Goal: Task Accomplishment & Management: Complete application form

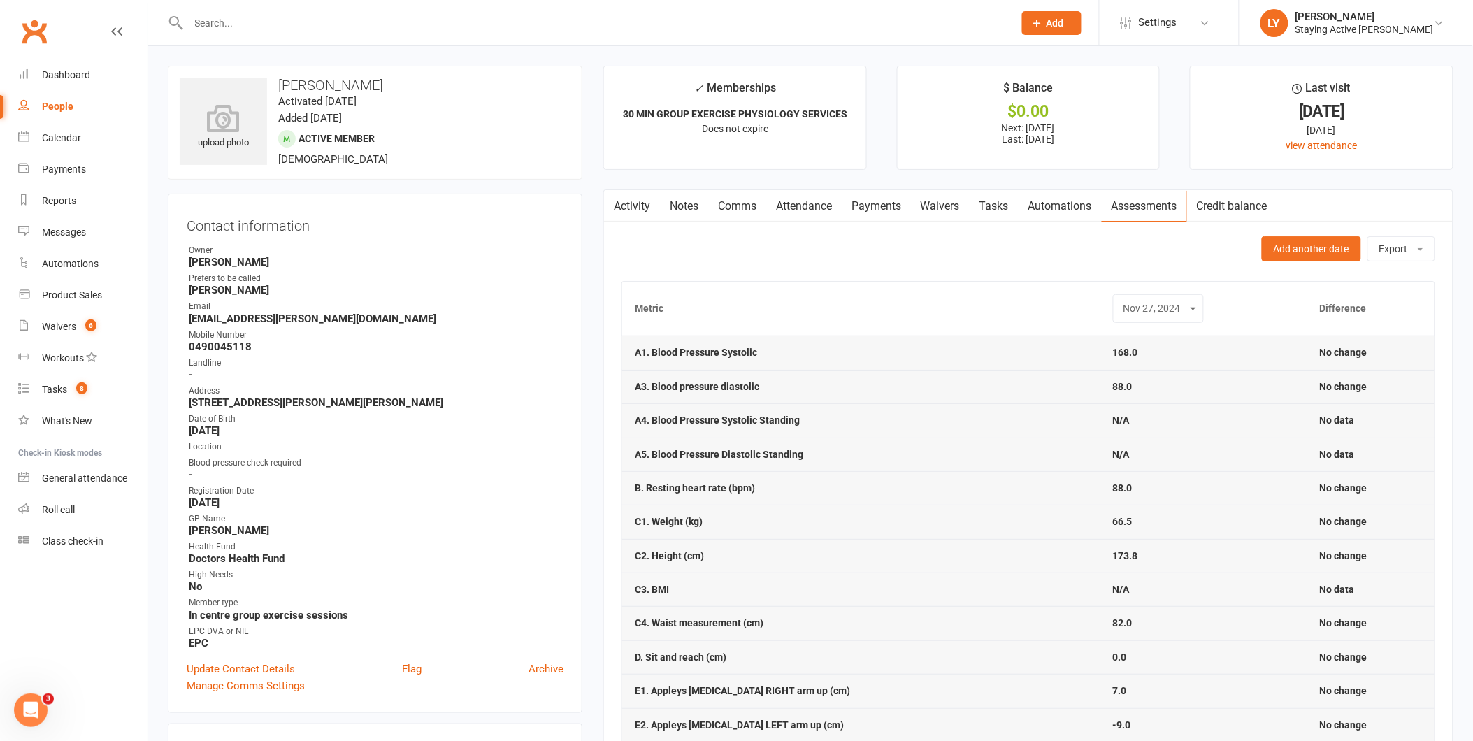
click at [332, 31] on input "text" at bounding box center [594, 23] width 819 height 20
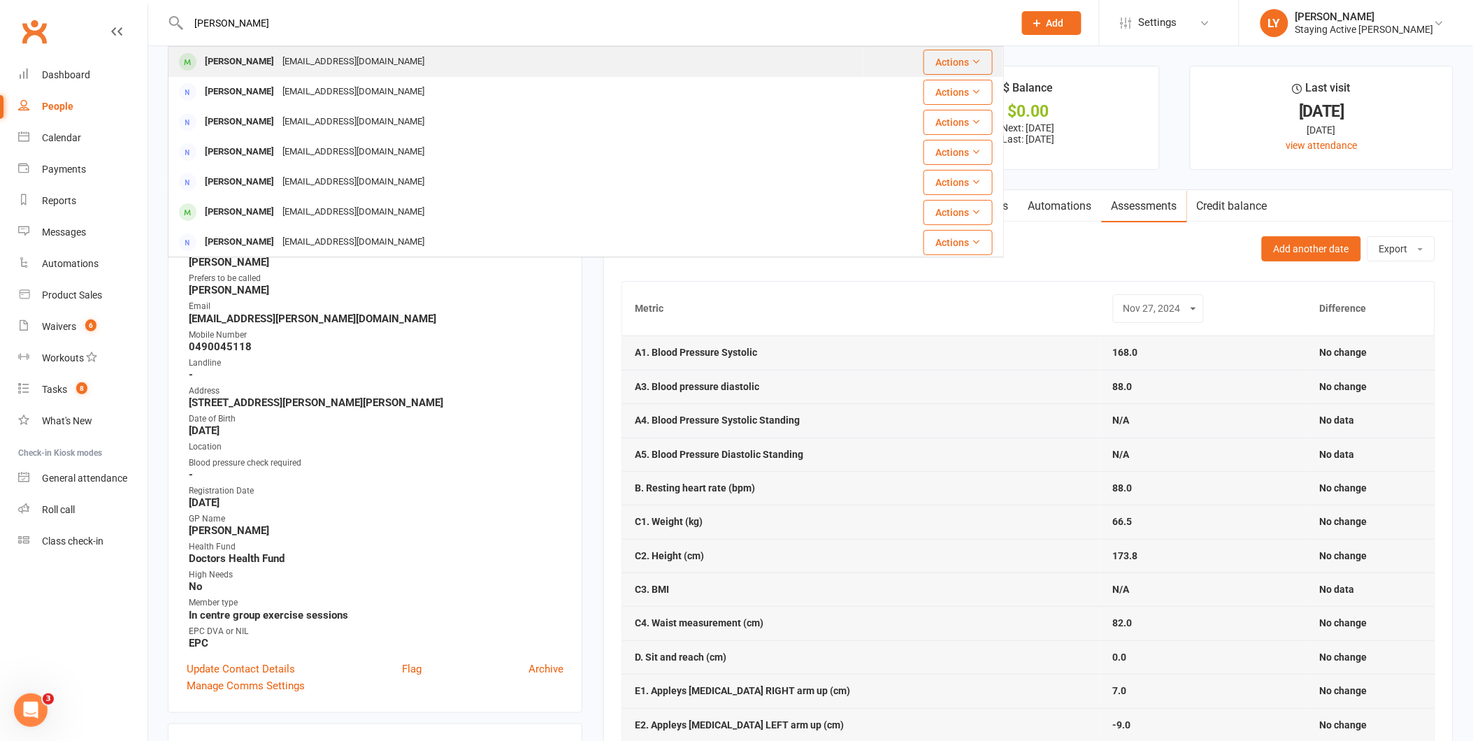
type input "[PERSON_NAME]"
click at [311, 57] on div "[EMAIL_ADDRESS][DOMAIN_NAME]" at bounding box center [353, 62] width 150 height 20
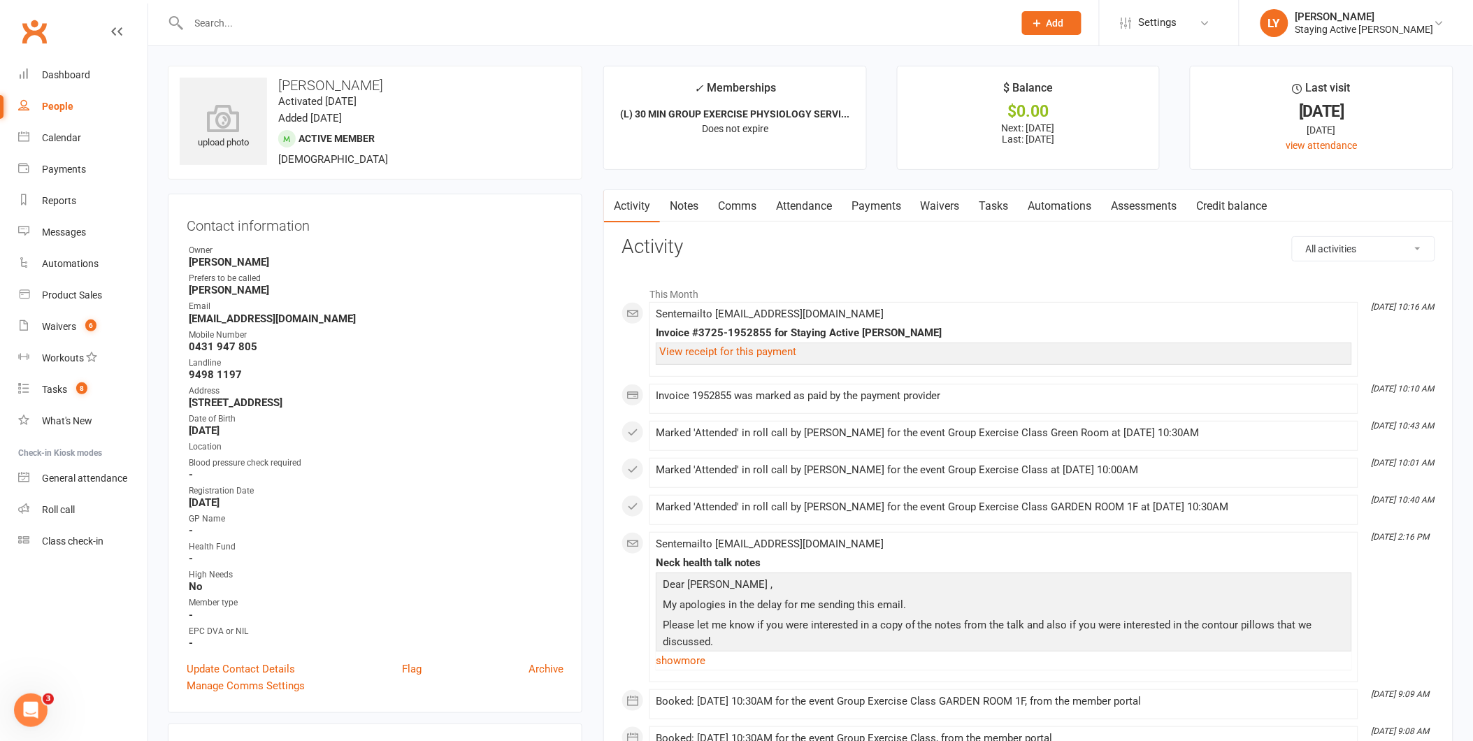
click at [1147, 214] on link "Assessments" at bounding box center [1144, 206] width 85 height 32
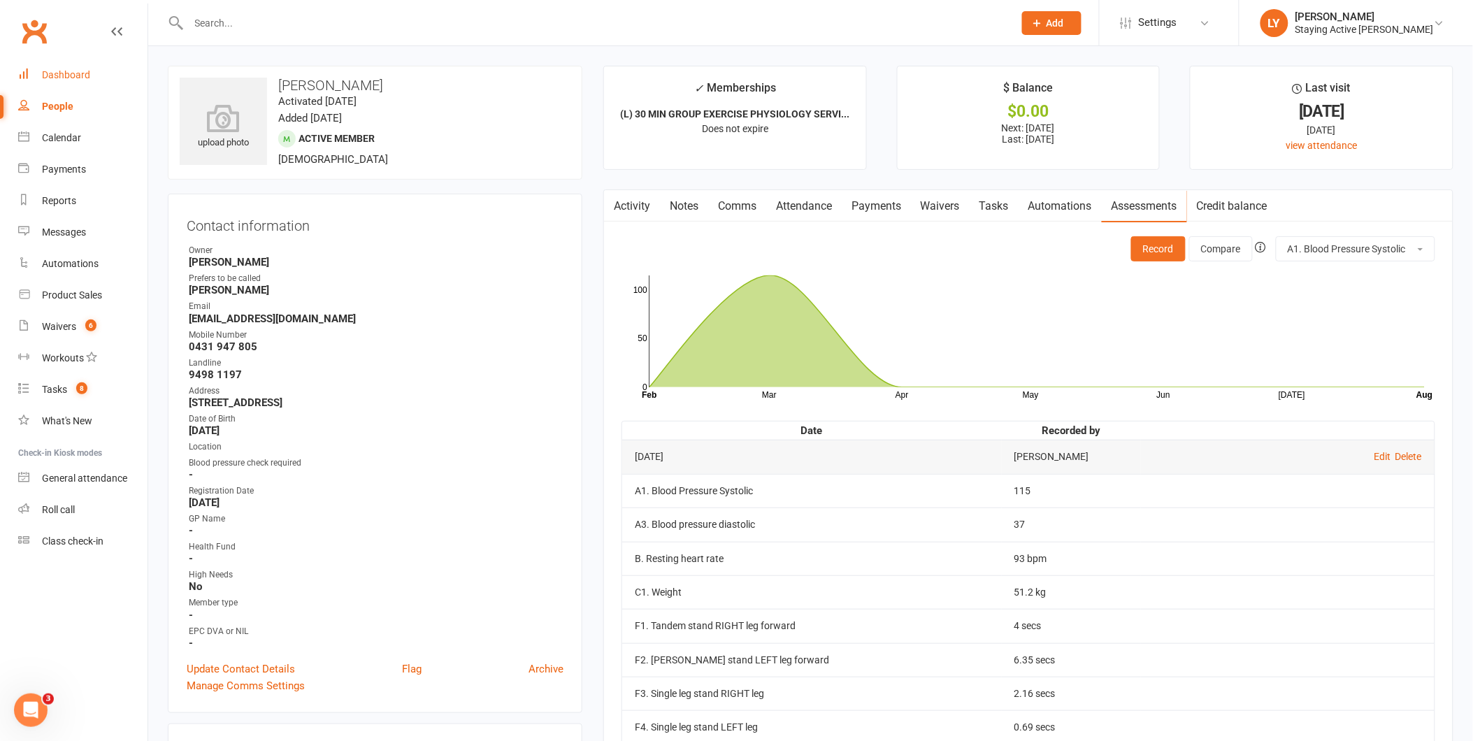
drag, startPoint x: 69, startPoint y: 73, endPoint x: 52, endPoint y: 74, distance: 16.8
click at [69, 73] on div "Dashboard" at bounding box center [66, 74] width 48 height 11
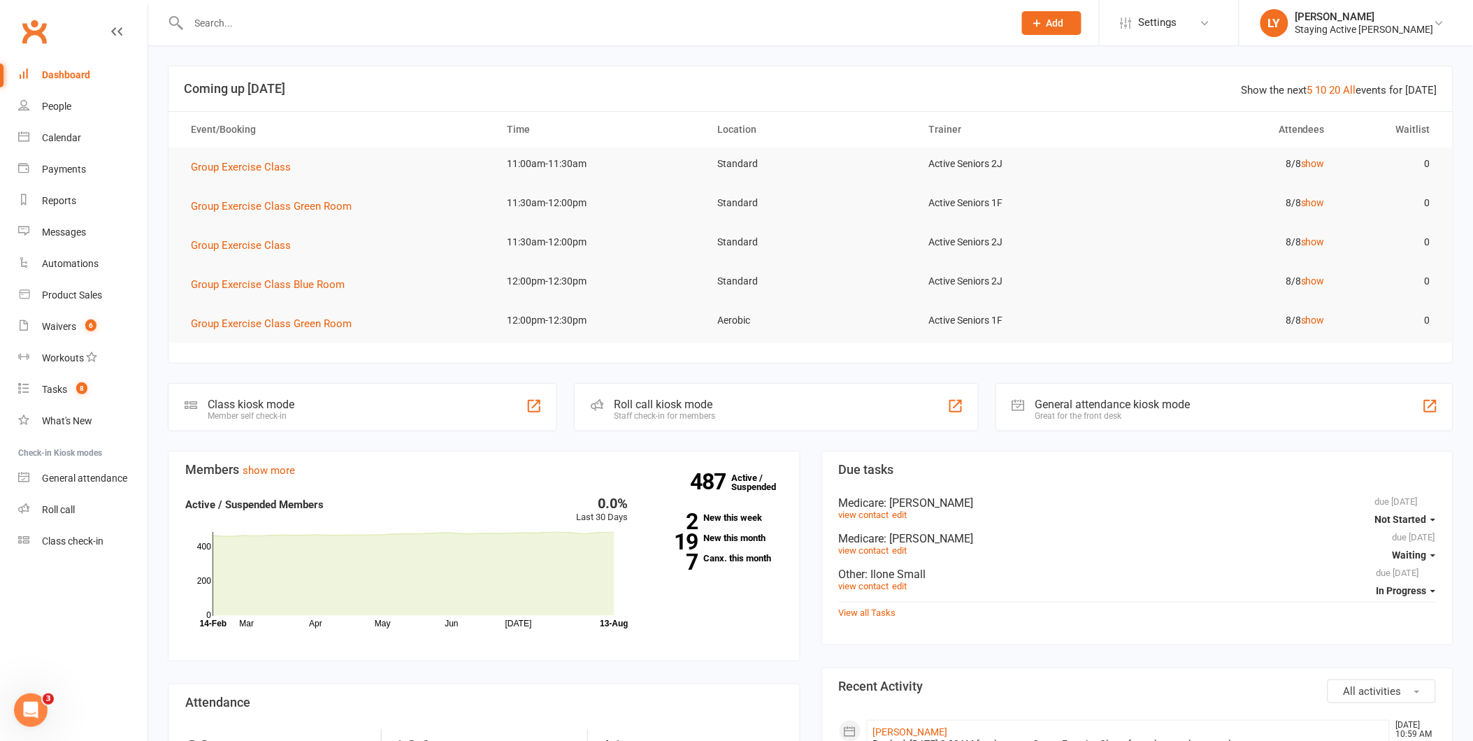
drag, startPoint x: 396, startPoint y: 23, endPoint x: 438, endPoint y: 22, distance: 42.7
click at [416, 23] on input "text" at bounding box center [594, 23] width 819 height 20
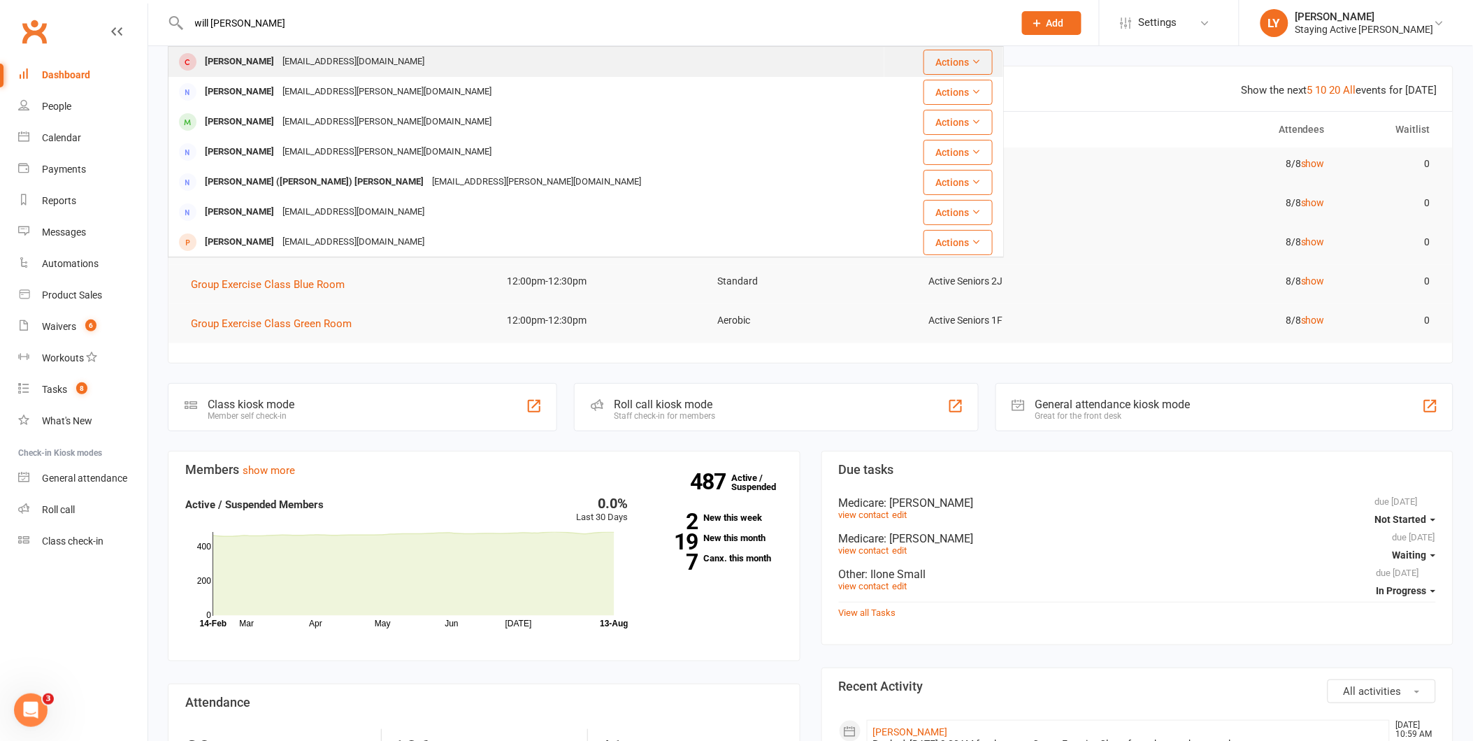
type input "will [PERSON_NAME]"
click at [193, 59] on span at bounding box center [187, 61] width 17 height 17
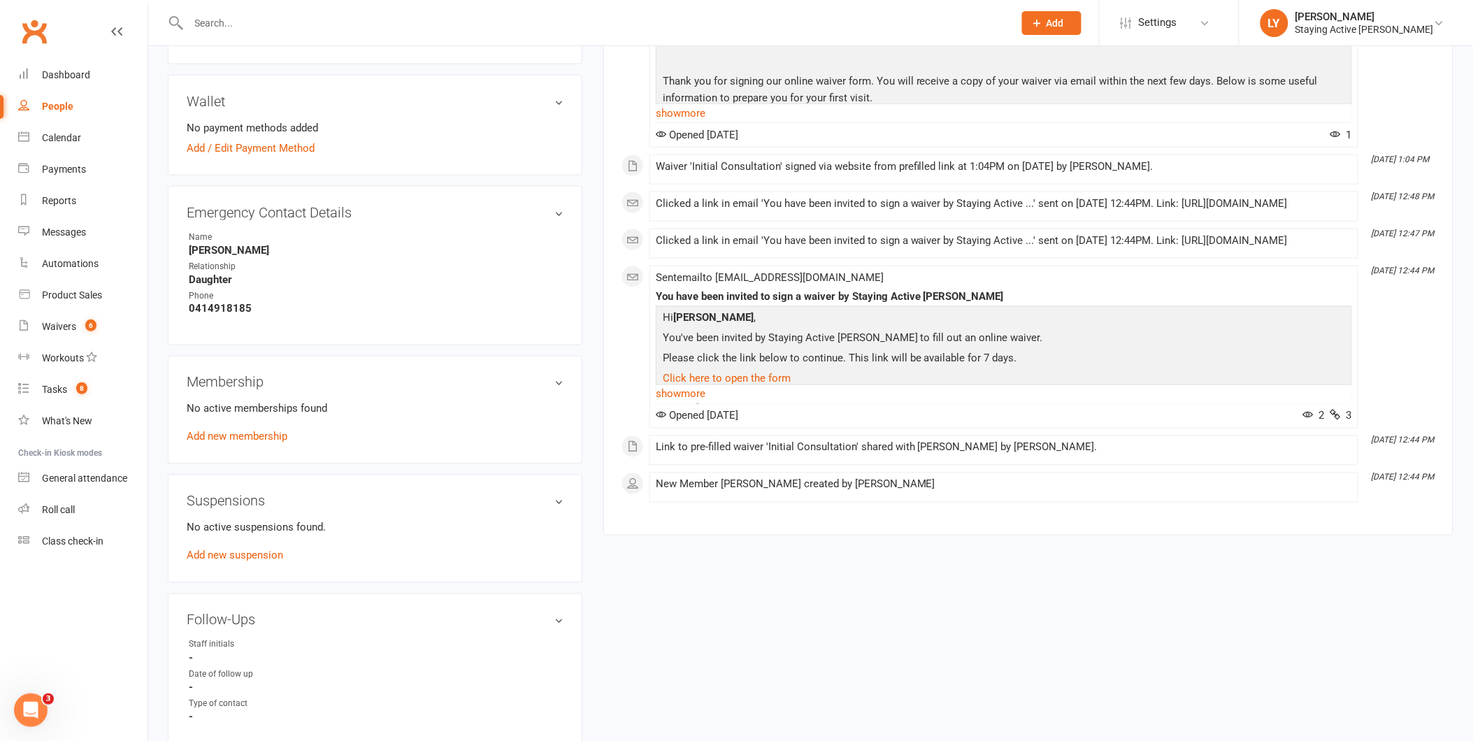
scroll to position [543, 0]
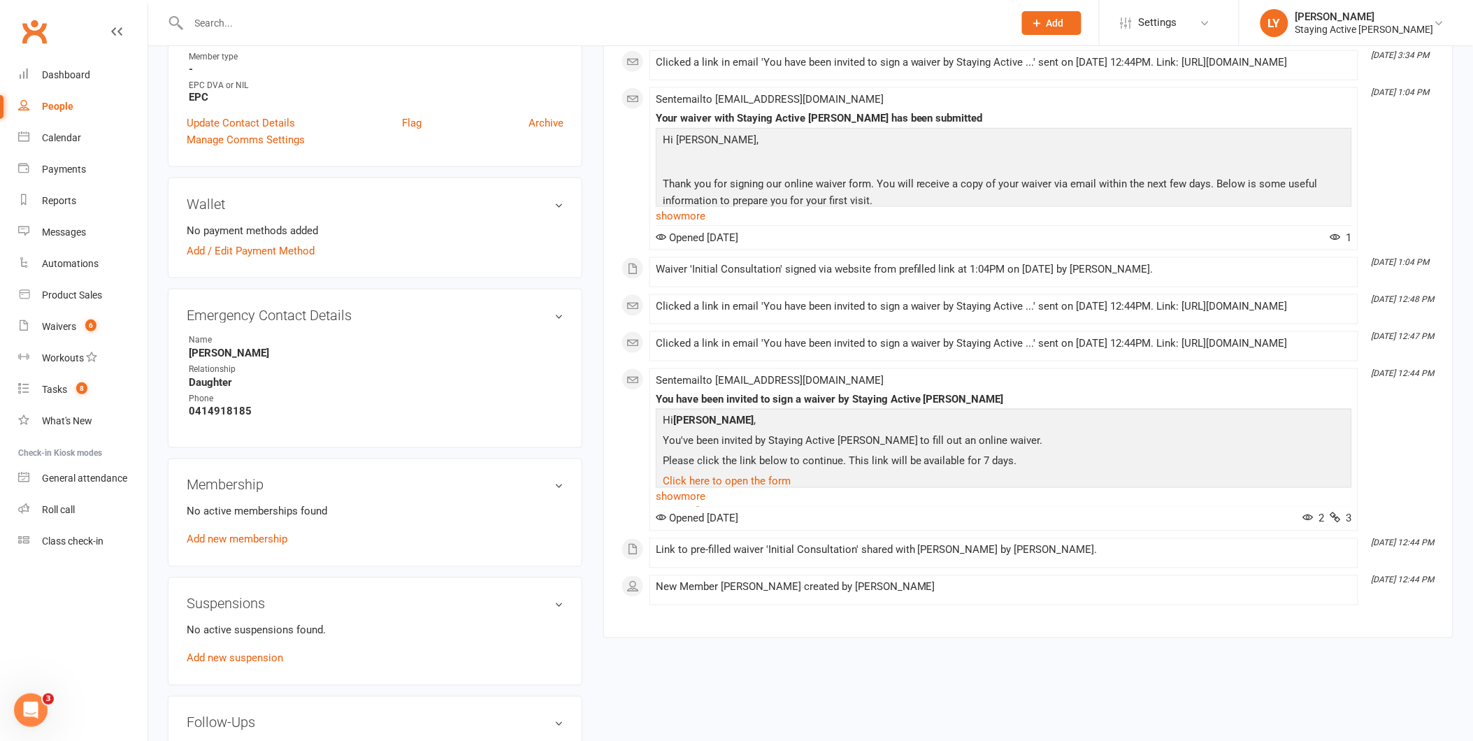
click at [331, 363] on li "Relationship Daughter" at bounding box center [375, 376] width 377 height 26
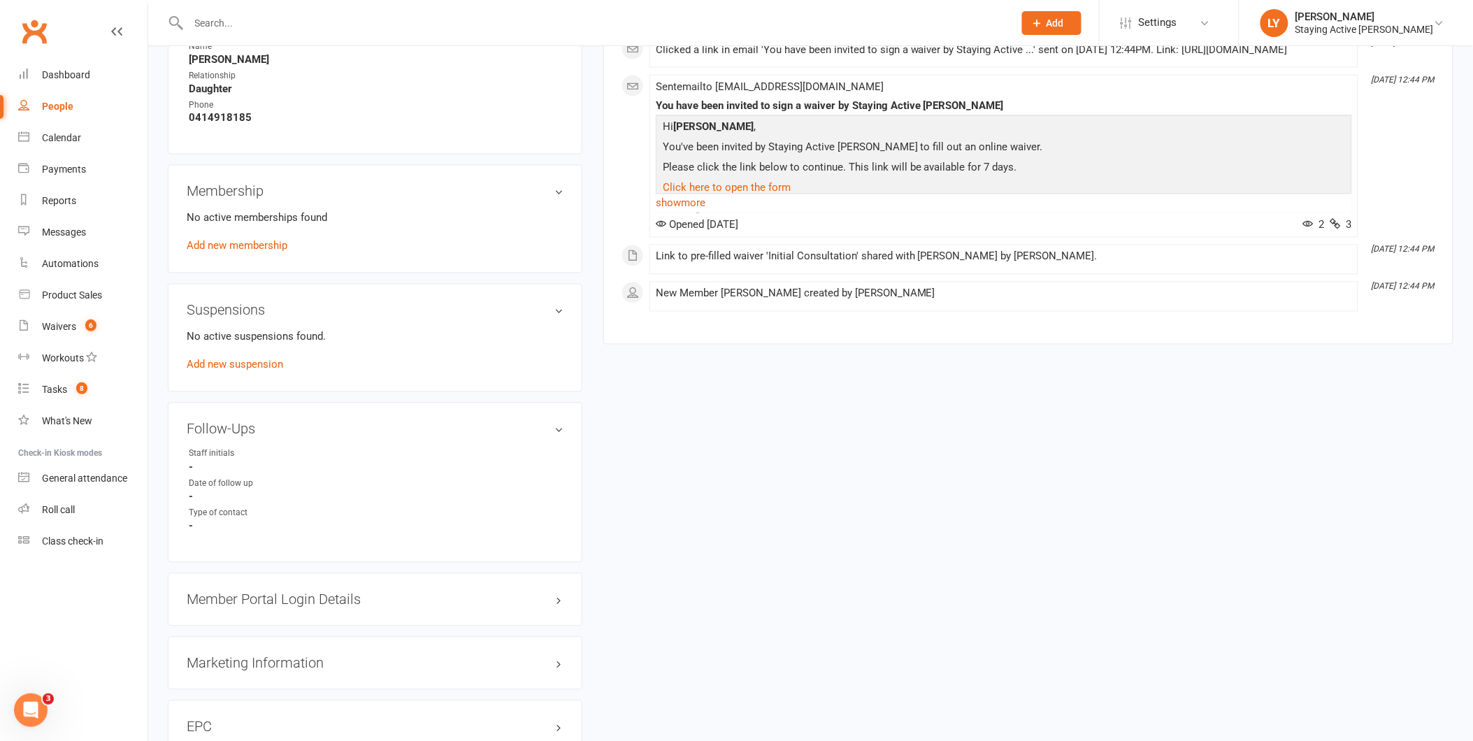
scroll to position [932, 0]
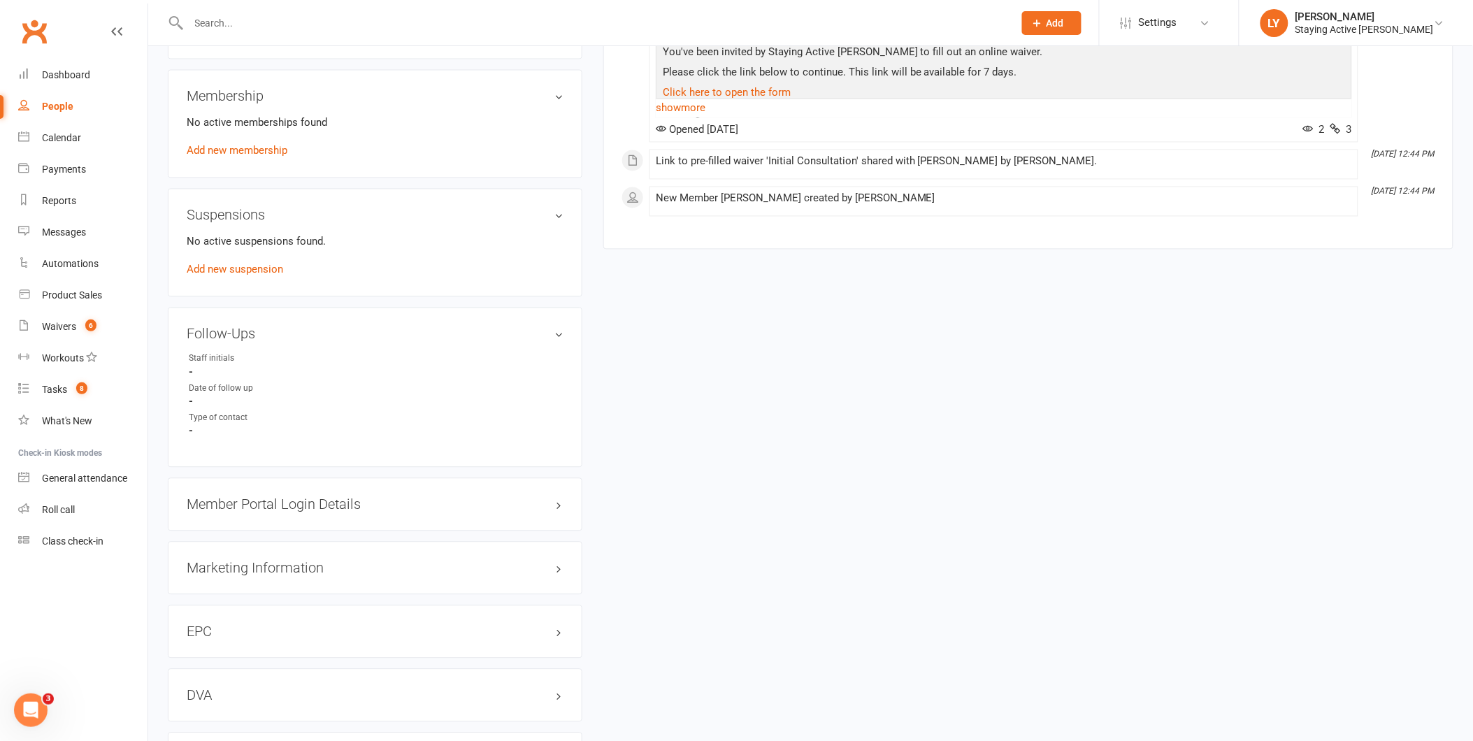
click at [386, 498] on h3 "Member Portal Login Details" at bounding box center [375, 504] width 377 height 15
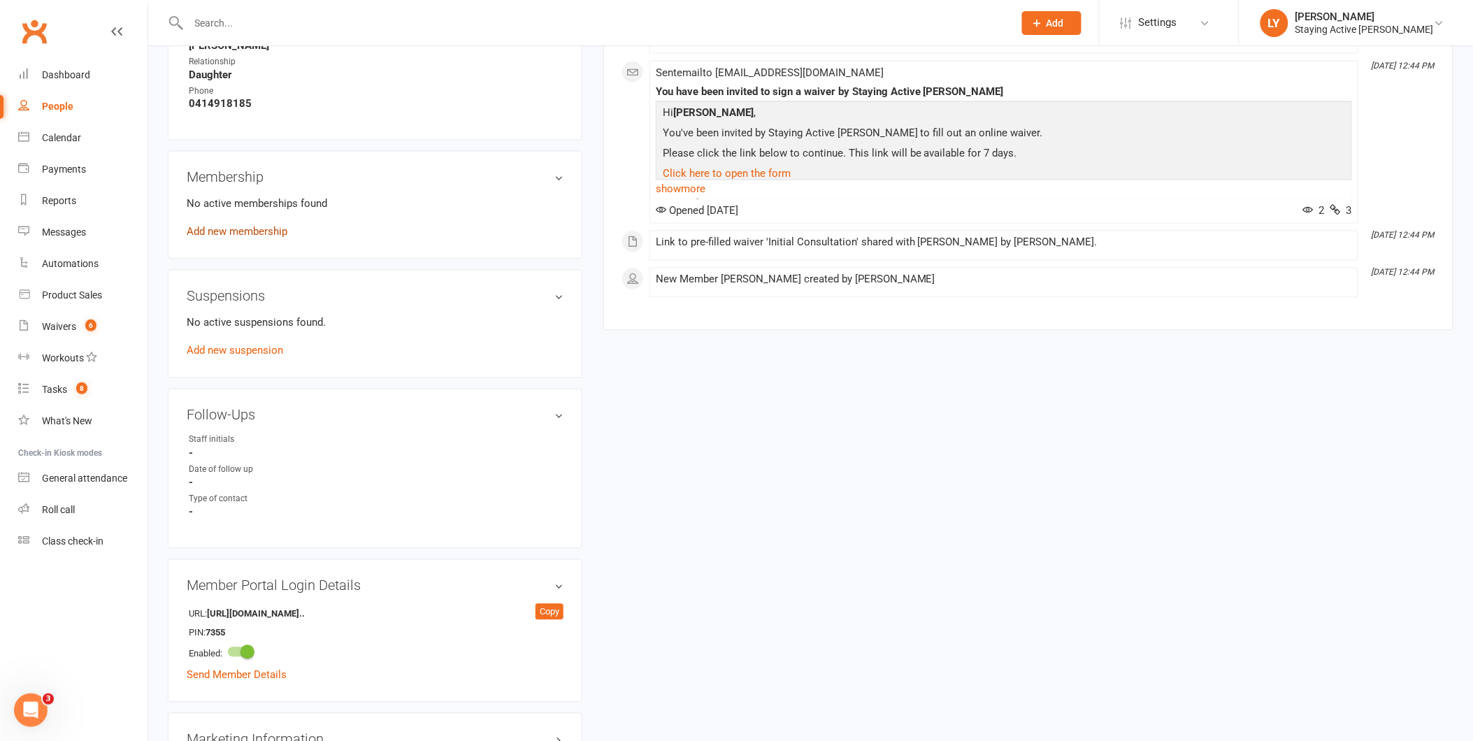
scroll to position [777, 0]
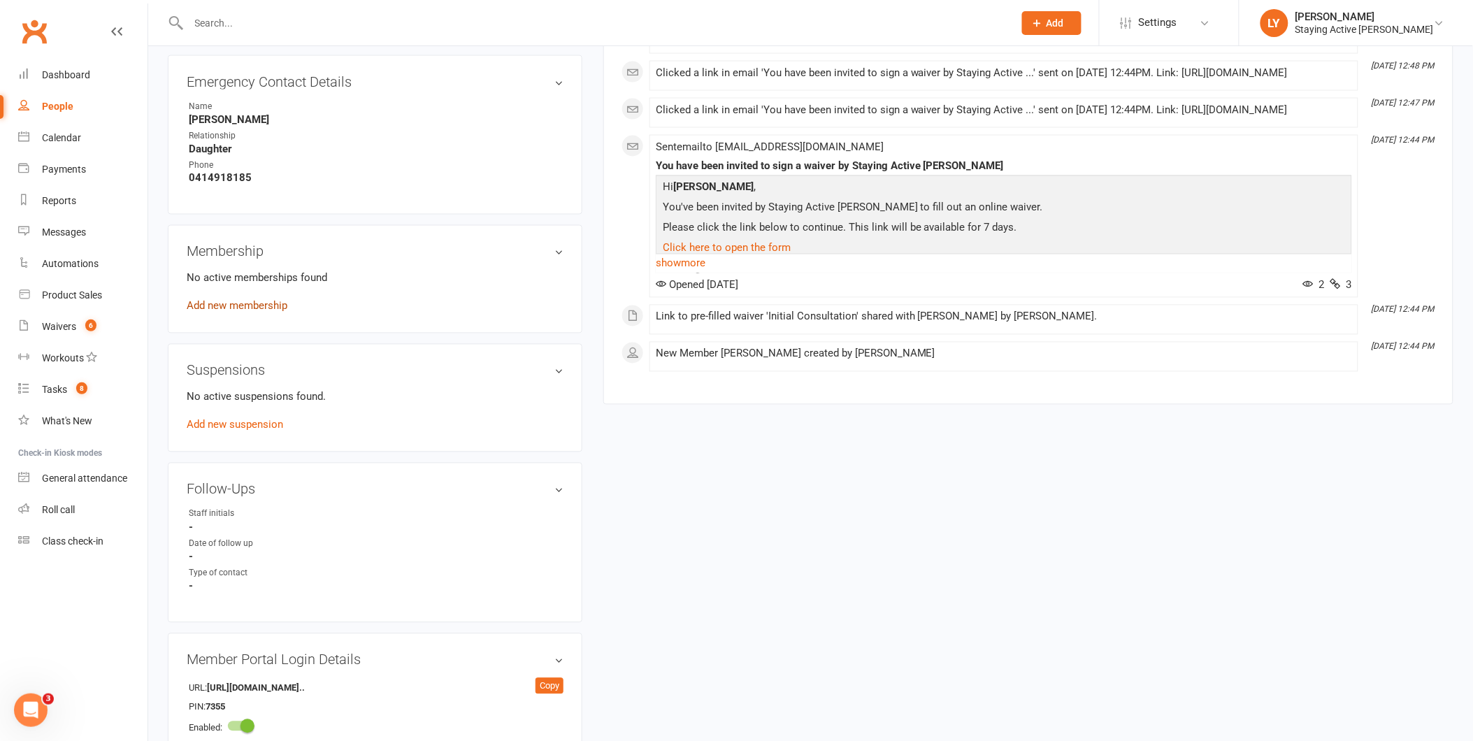
click at [245, 303] on link "Add new membership" at bounding box center [237, 306] width 101 height 13
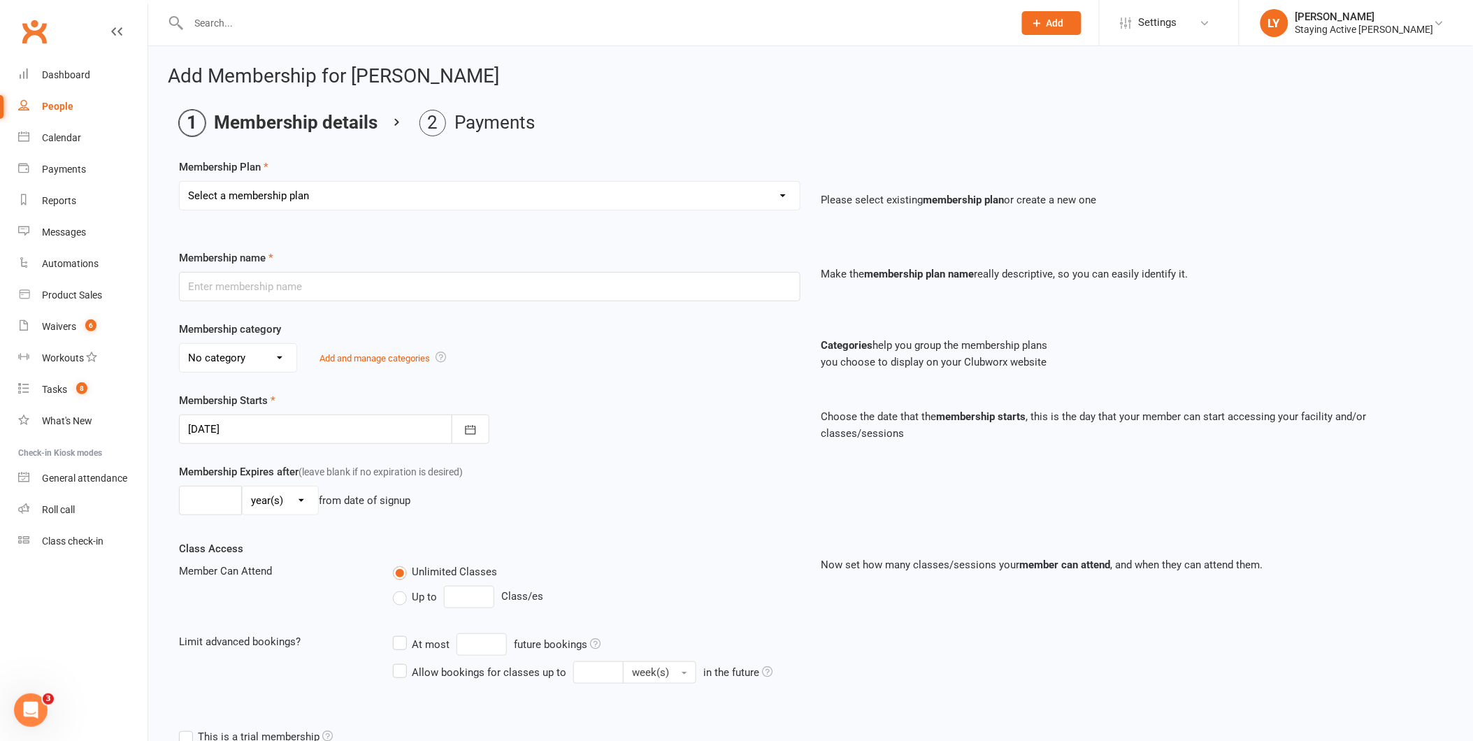
click at [275, 196] on select "Select a membership plan Create new Membership Plan 193000 Telehealth Exercise …" at bounding box center [490, 196] width 620 height 28
select select "2"
click at [180, 182] on select "Select a membership plan Create new Membership Plan 193000 Telehealth Exercise …" at bounding box center [490, 196] width 620 height 28
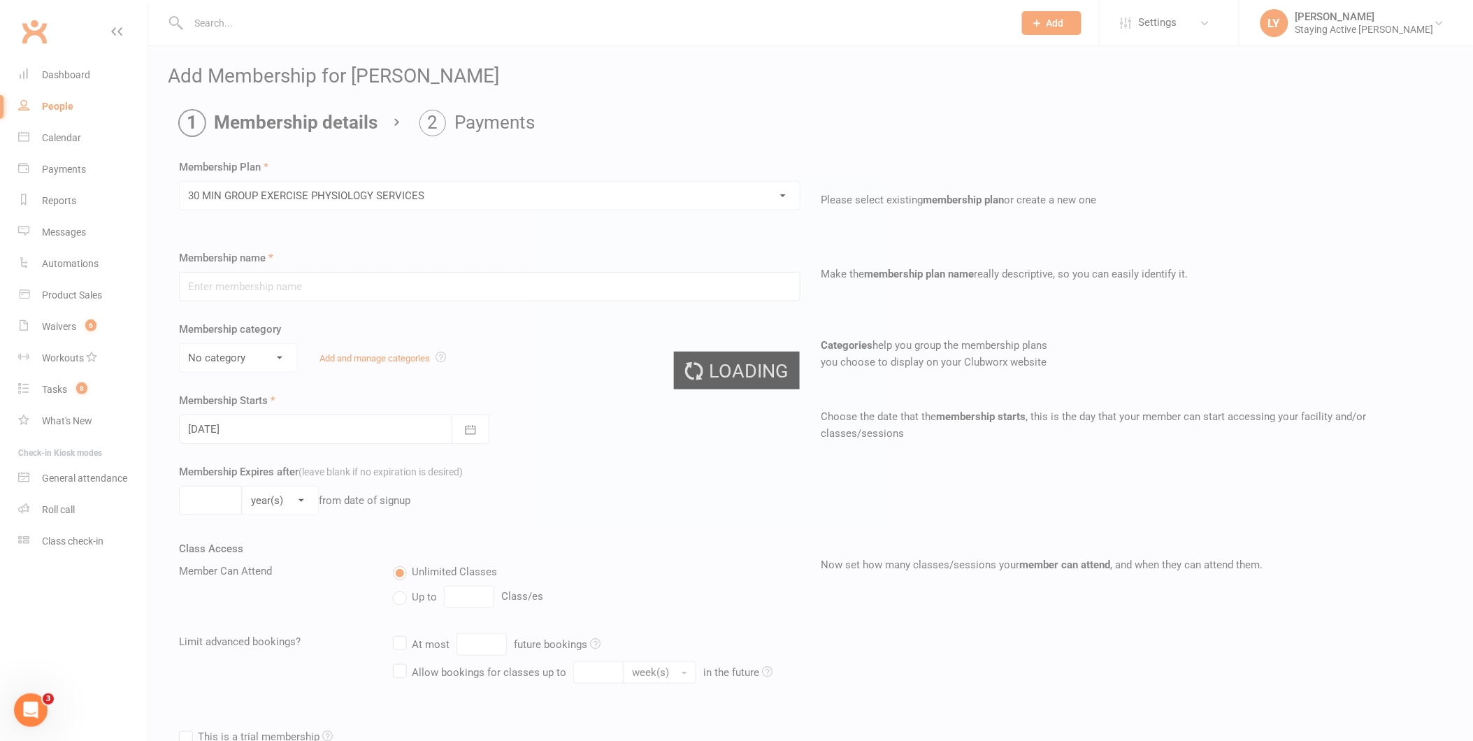
type input "30 MIN GROUP EXERCISE PHYSIOLOGY SERVICES"
select select "2"
type input "3"
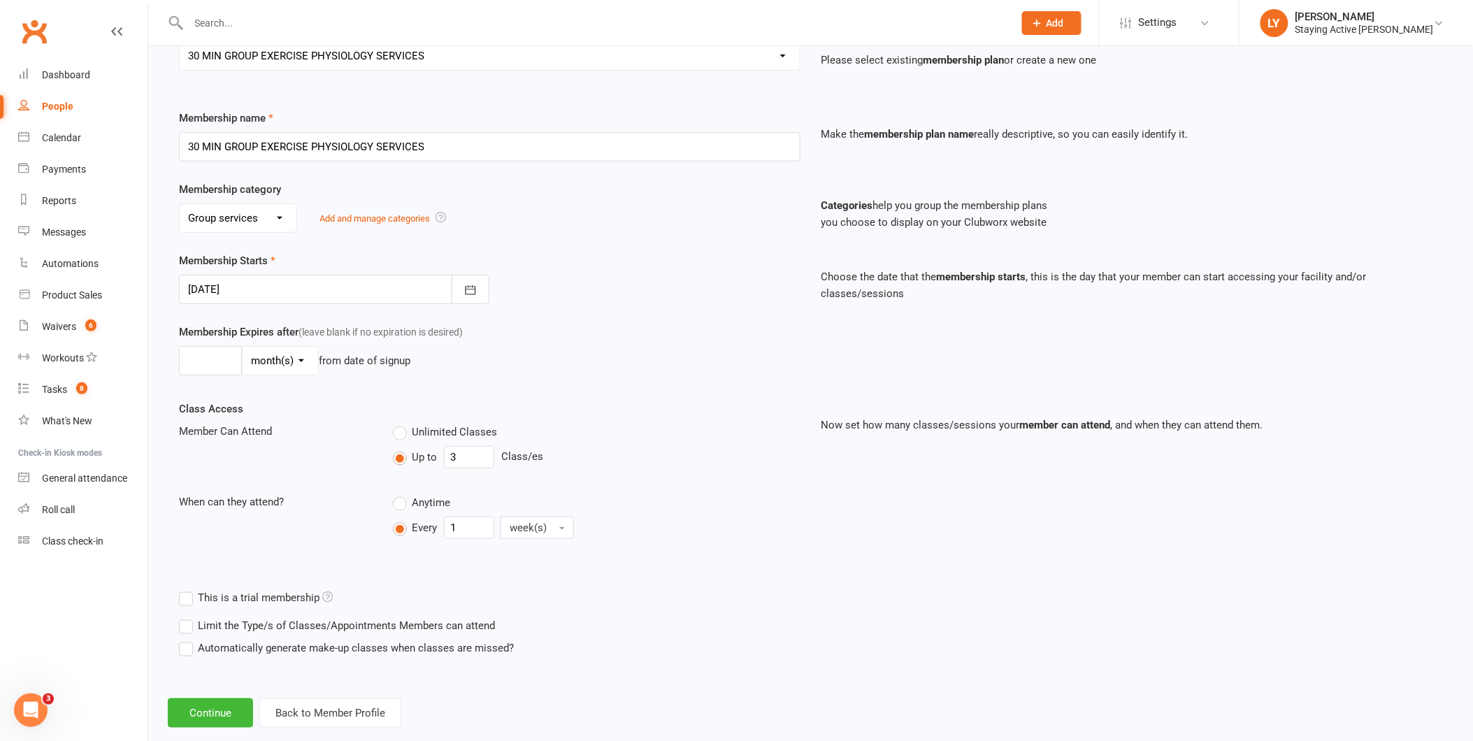
scroll to position [155, 0]
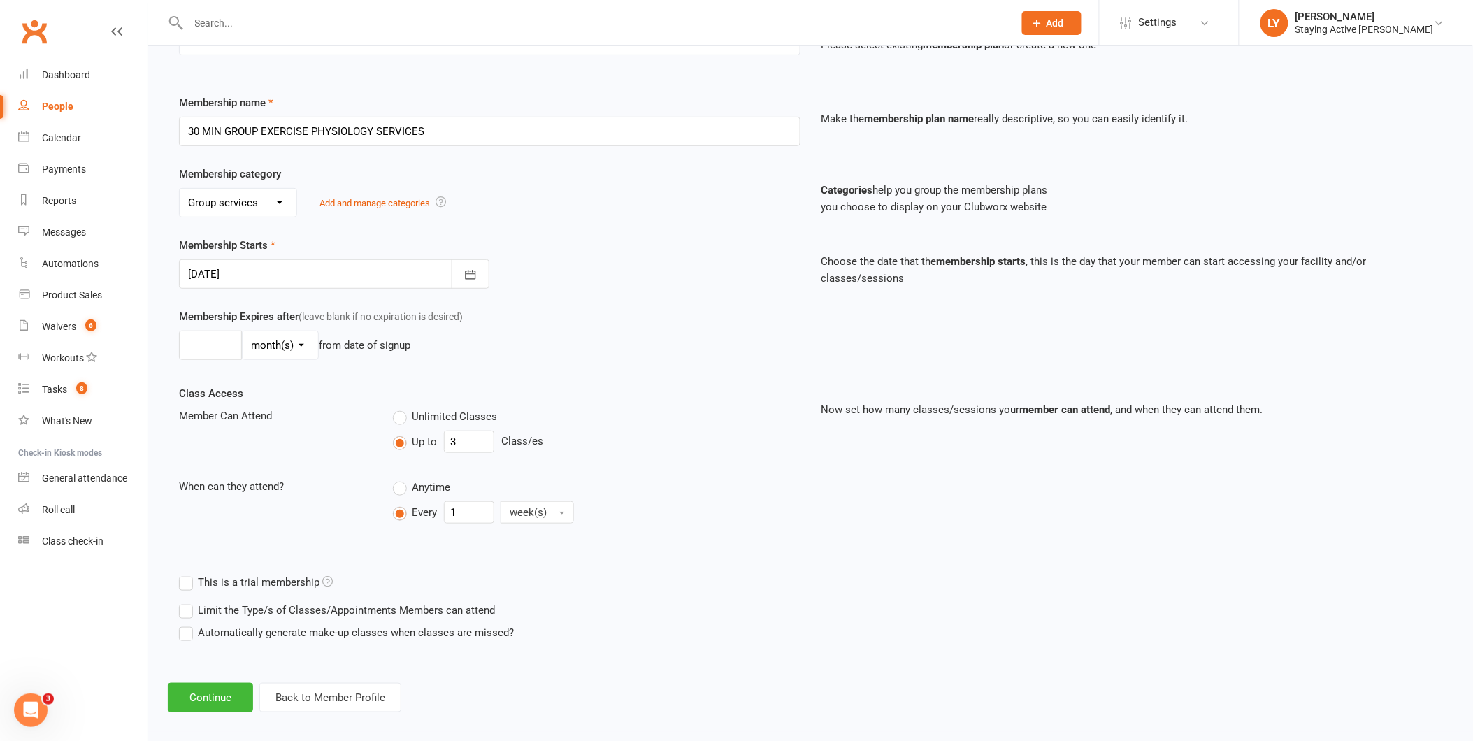
click at [283, 275] on div at bounding box center [334, 273] width 310 height 29
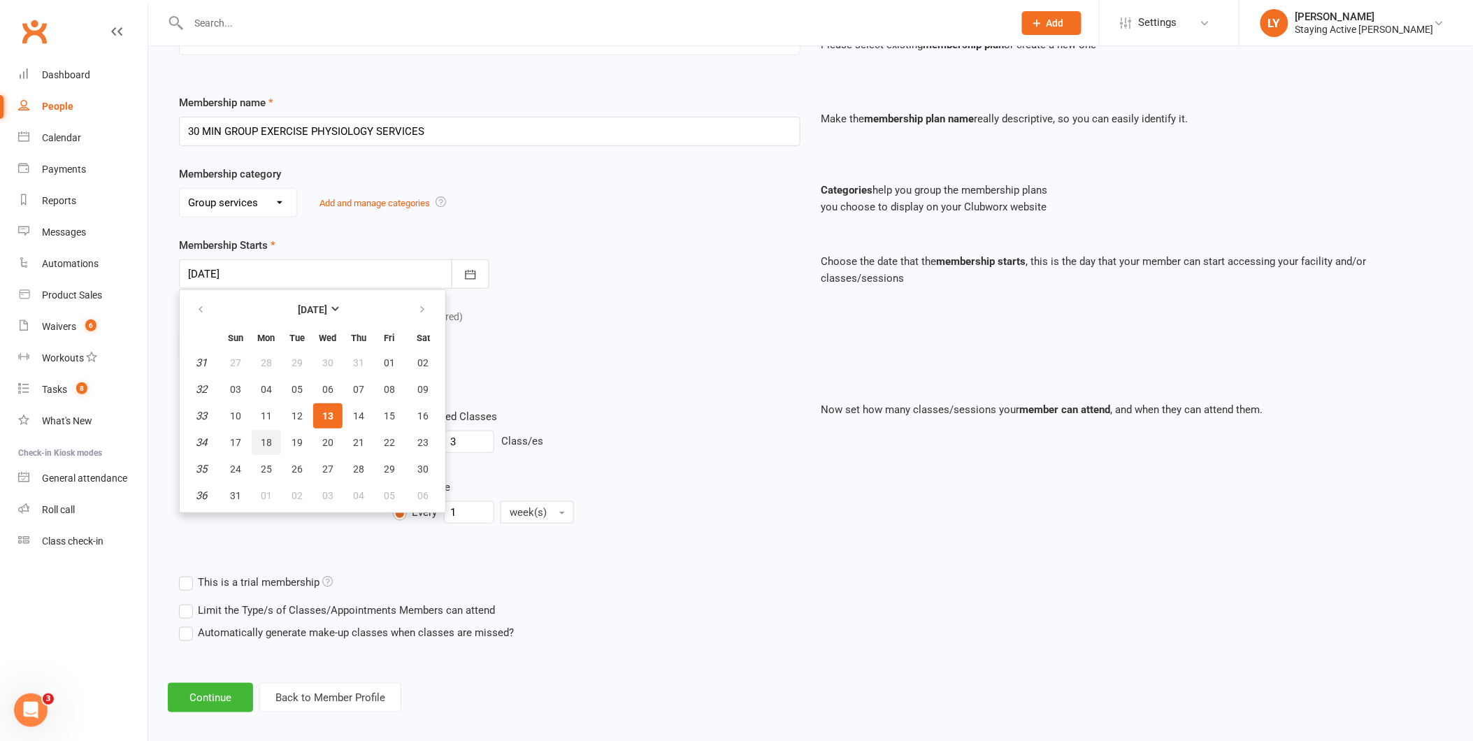
click at [257, 439] on button "18" at bounding box center [266, 442] width 29 height 25
type input "[DATE]"
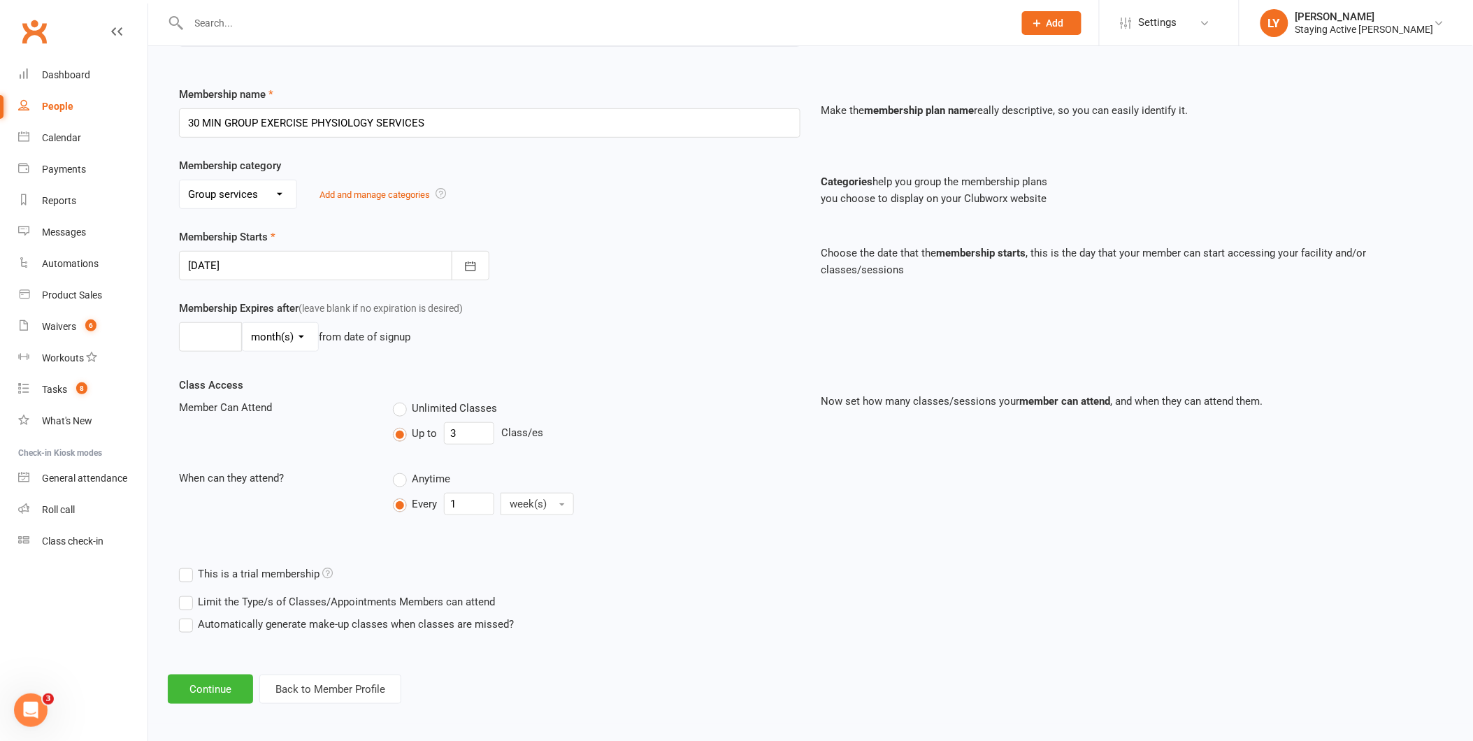
scroll to position [166, 0]
click at [213, 680] on button "Continue" at bounding box center [210, 687] width 85 height 29
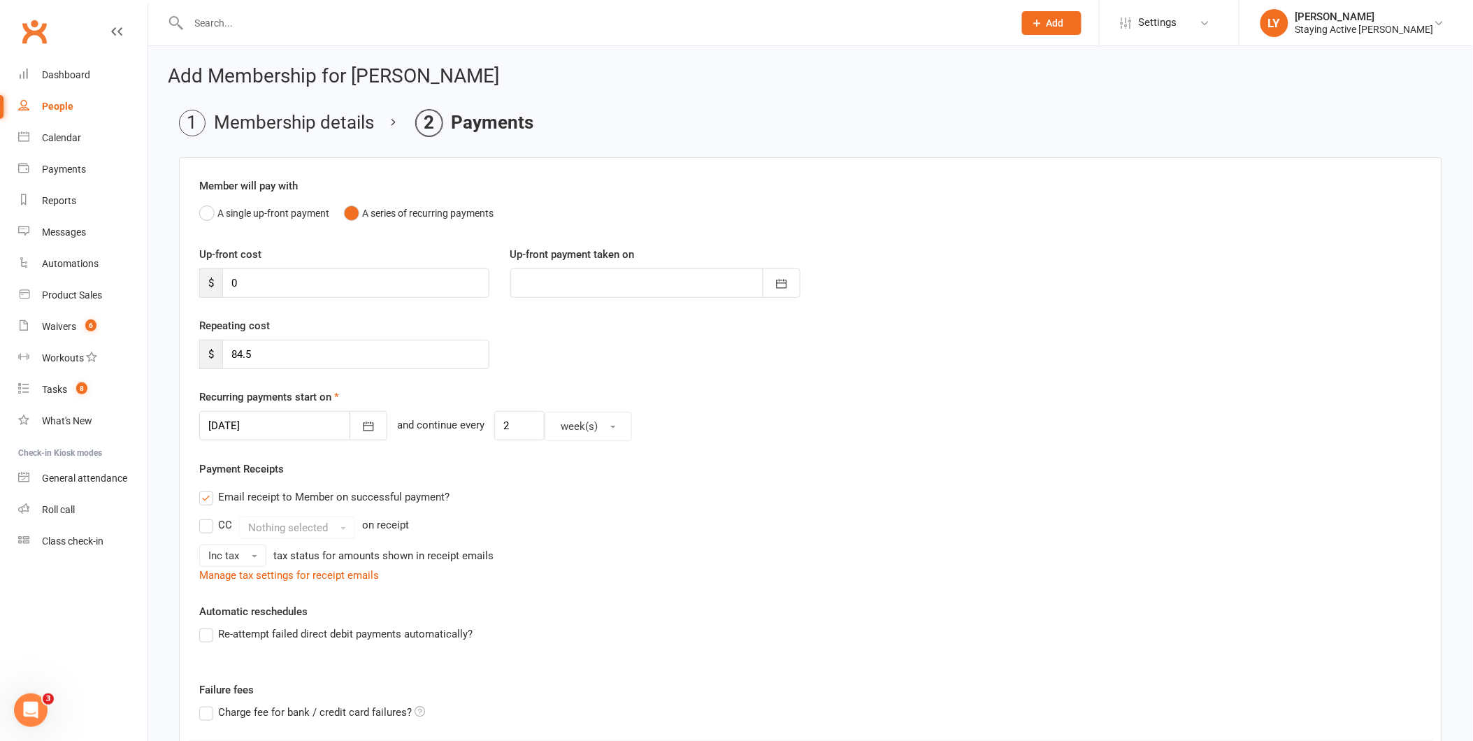
click at [280, 426] on div at bounding box center [293, 425] width 188 height 29
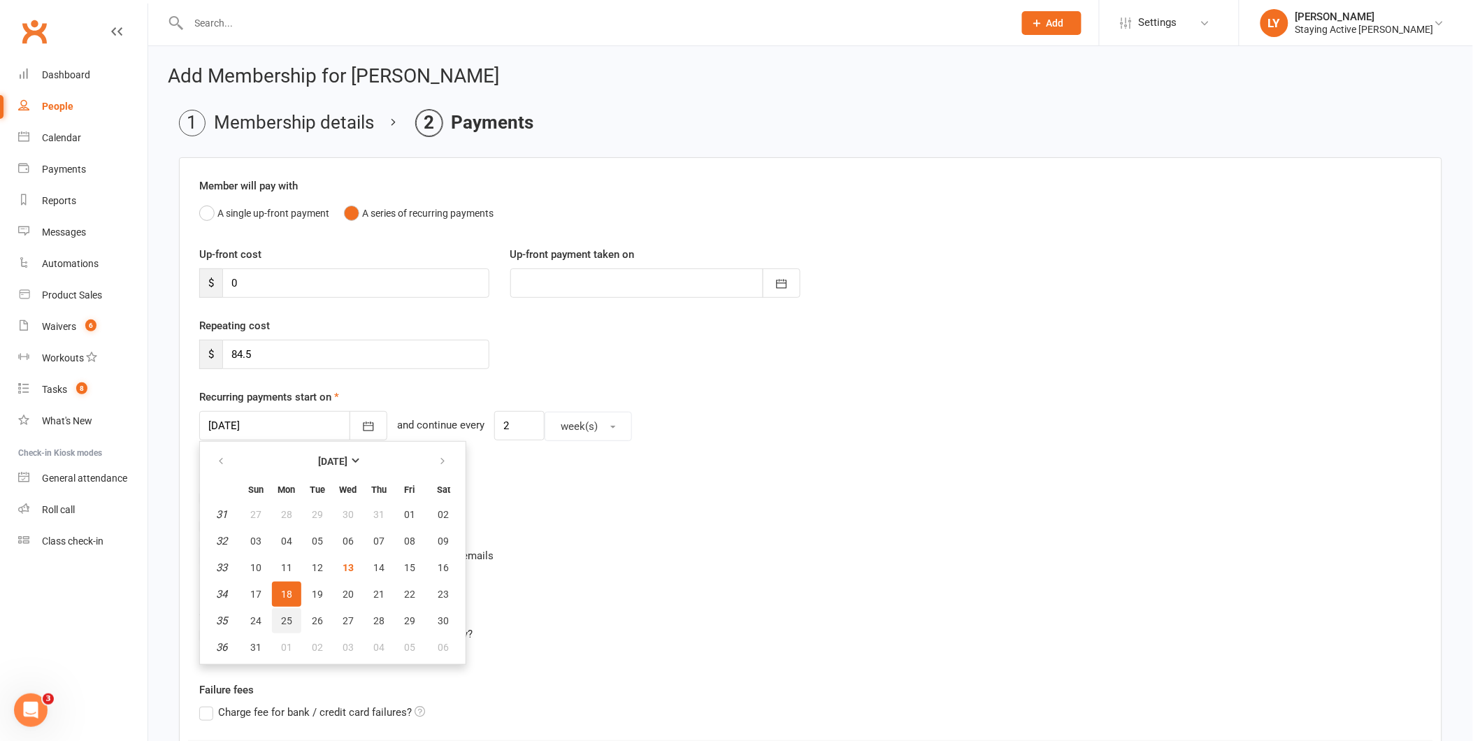
click at [291, 610] on button "25" at bounding box center [286, 620] width 29 height 25
type input "[DATE]"
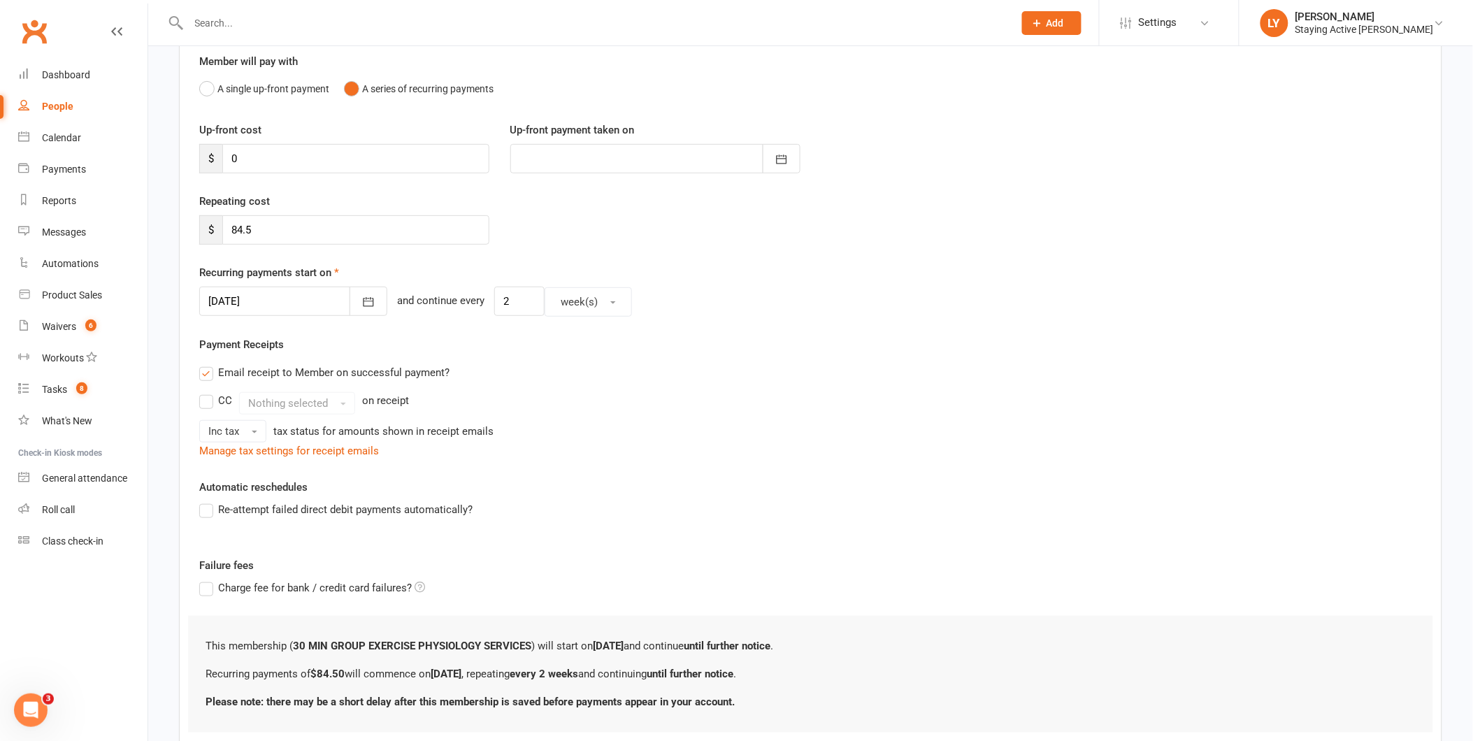
scroll to position [220, 0]
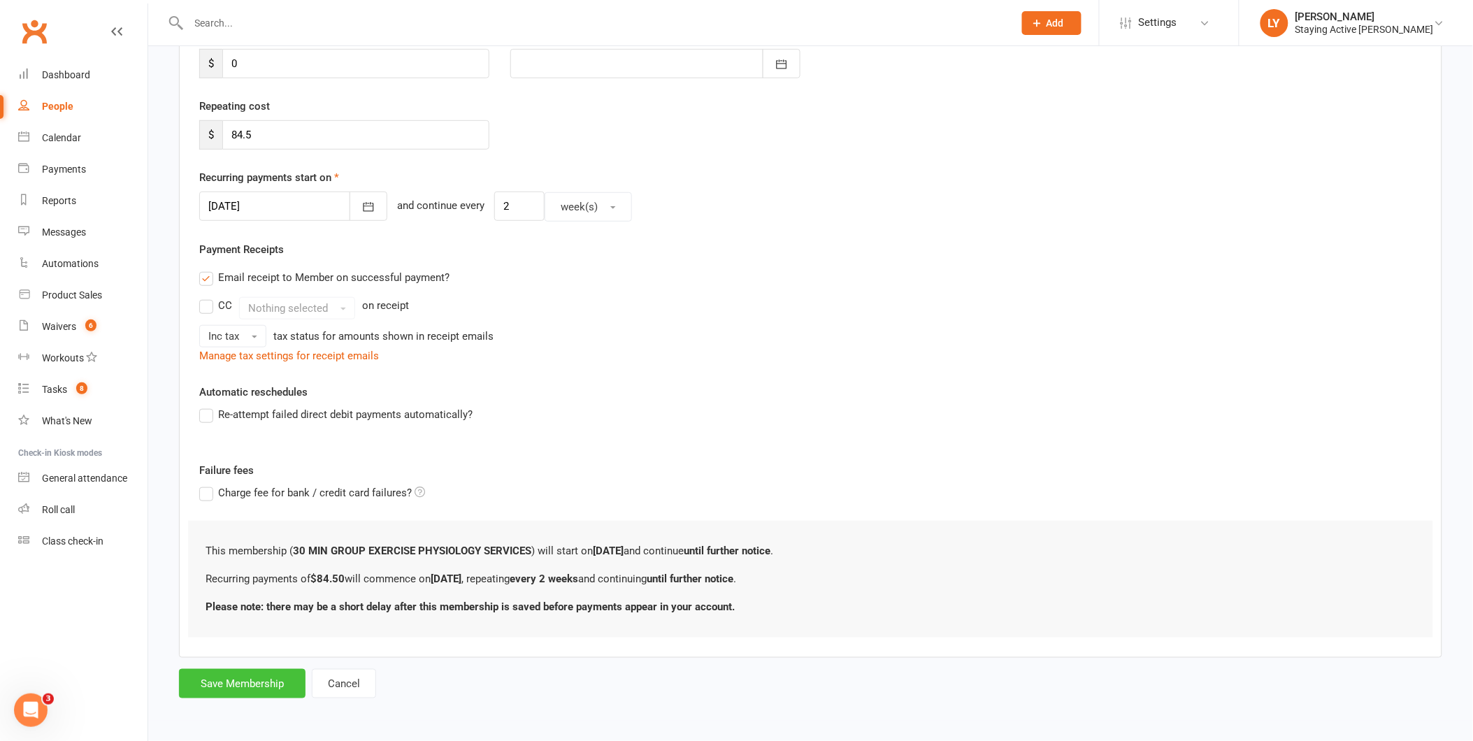
click at [255, 681] on button "Save Membership" at bounding box center [242, 683] width 127 height 29
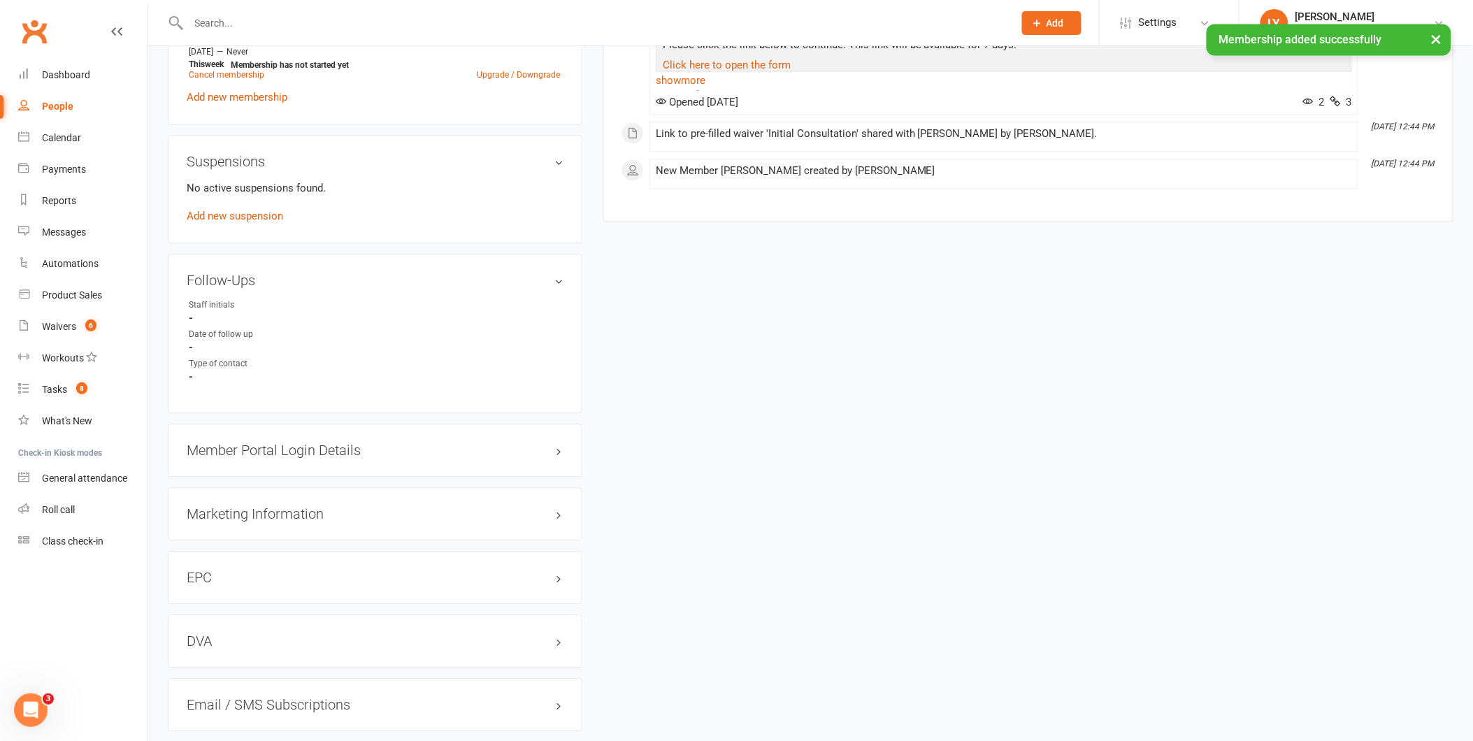
scroll to position [1087, 0]
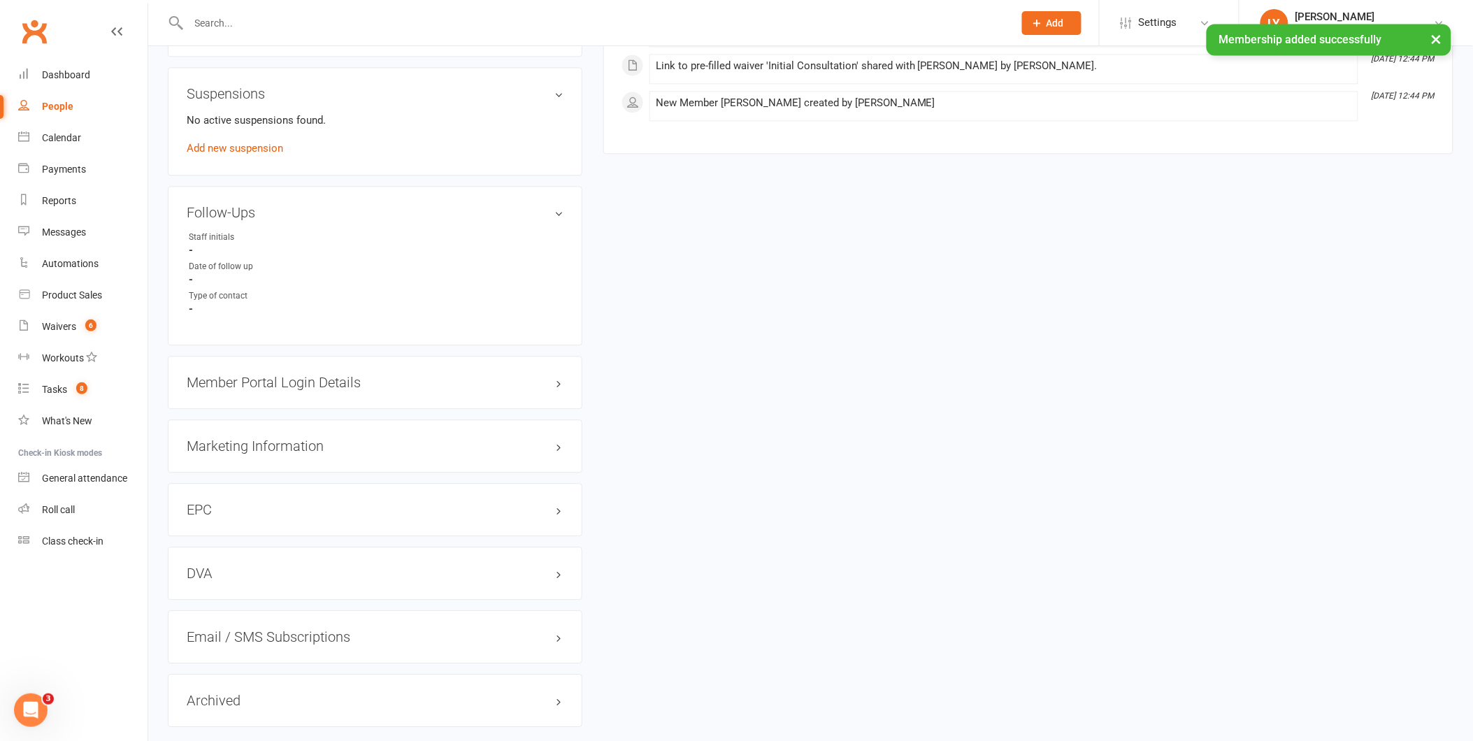
click at [436, 382] on h3 "Member Portal Login Details" at bounding box center [375, 382] width 377 height 15
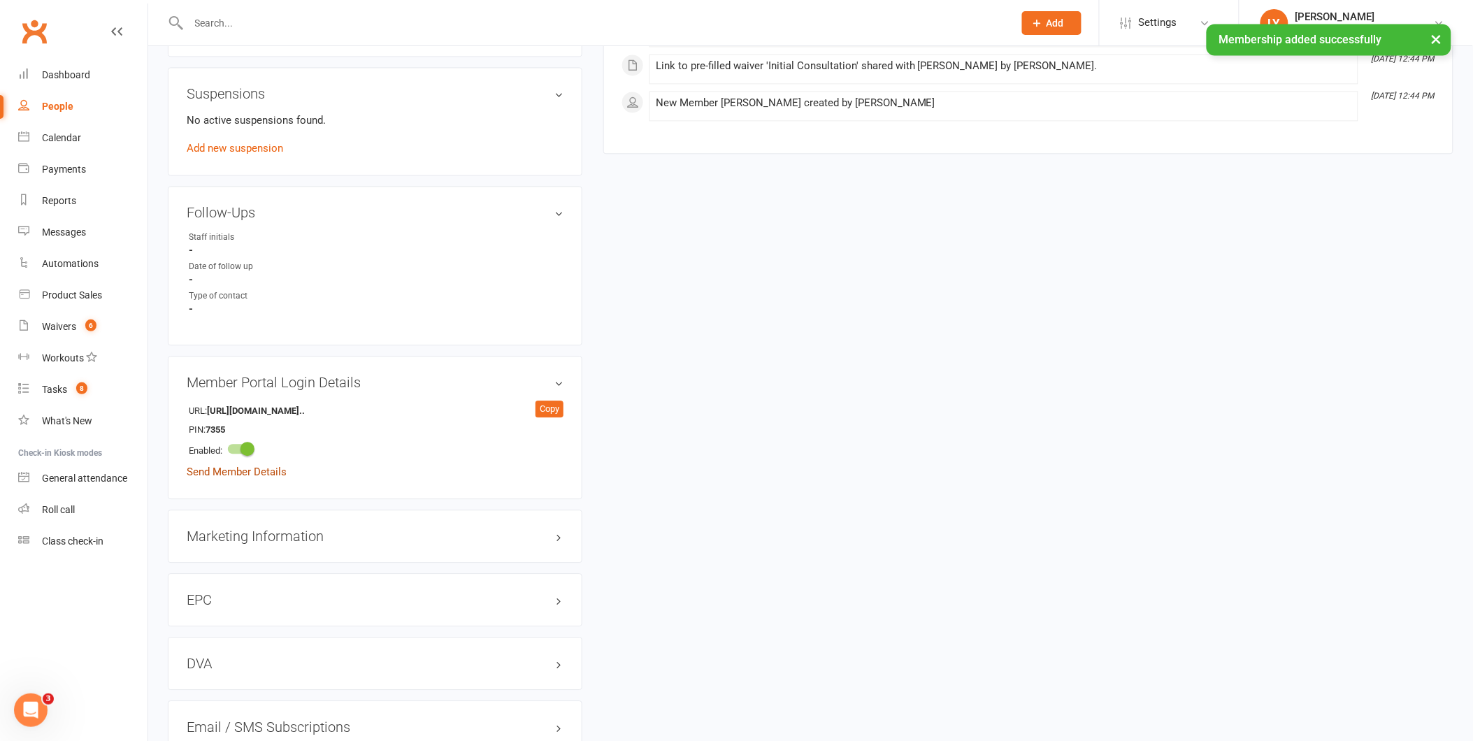
click at [252, 473] on link "Send Member Details" at bounding box center [237, 472] width 100 height 13
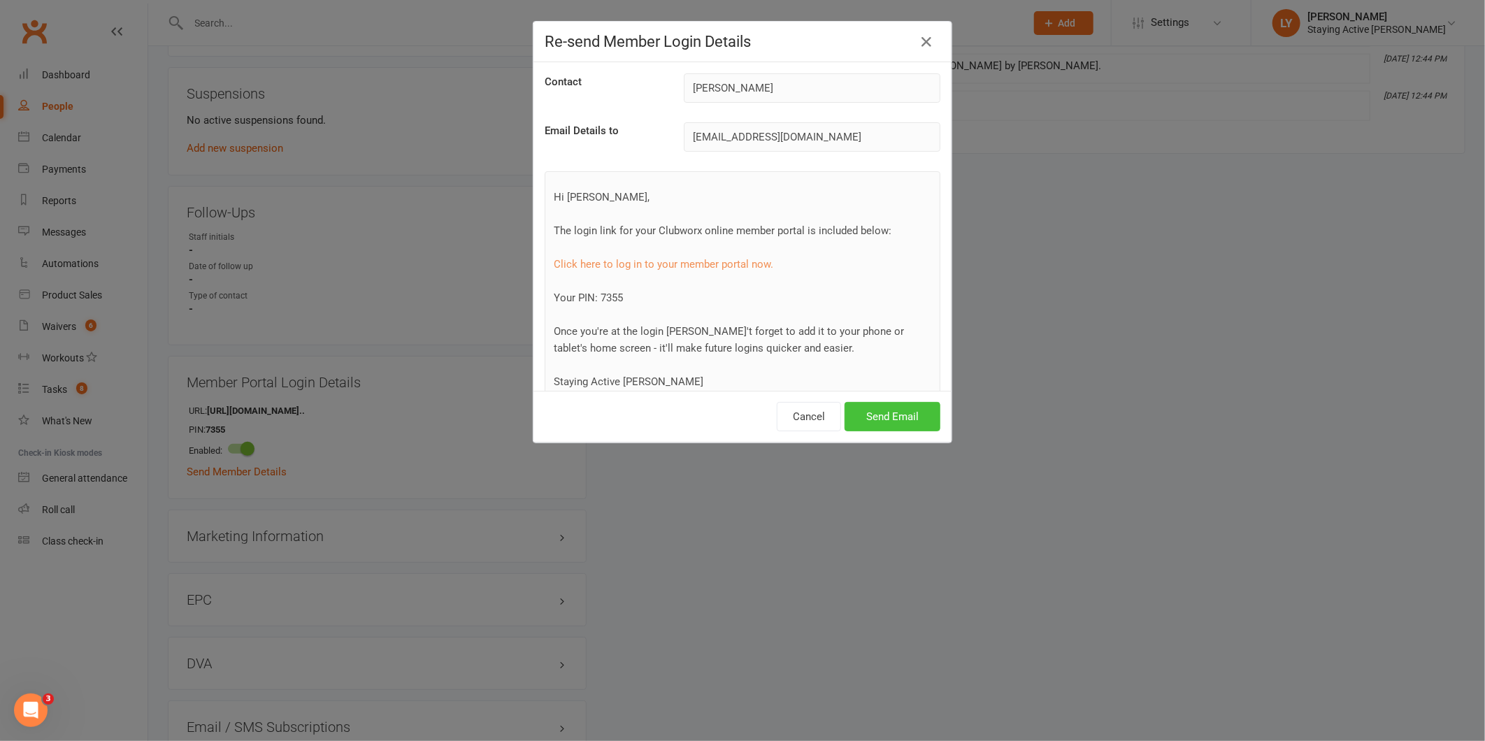
click at [891, 421] on button "Send Email" at bounding box center [893, 416] width 96 height 29
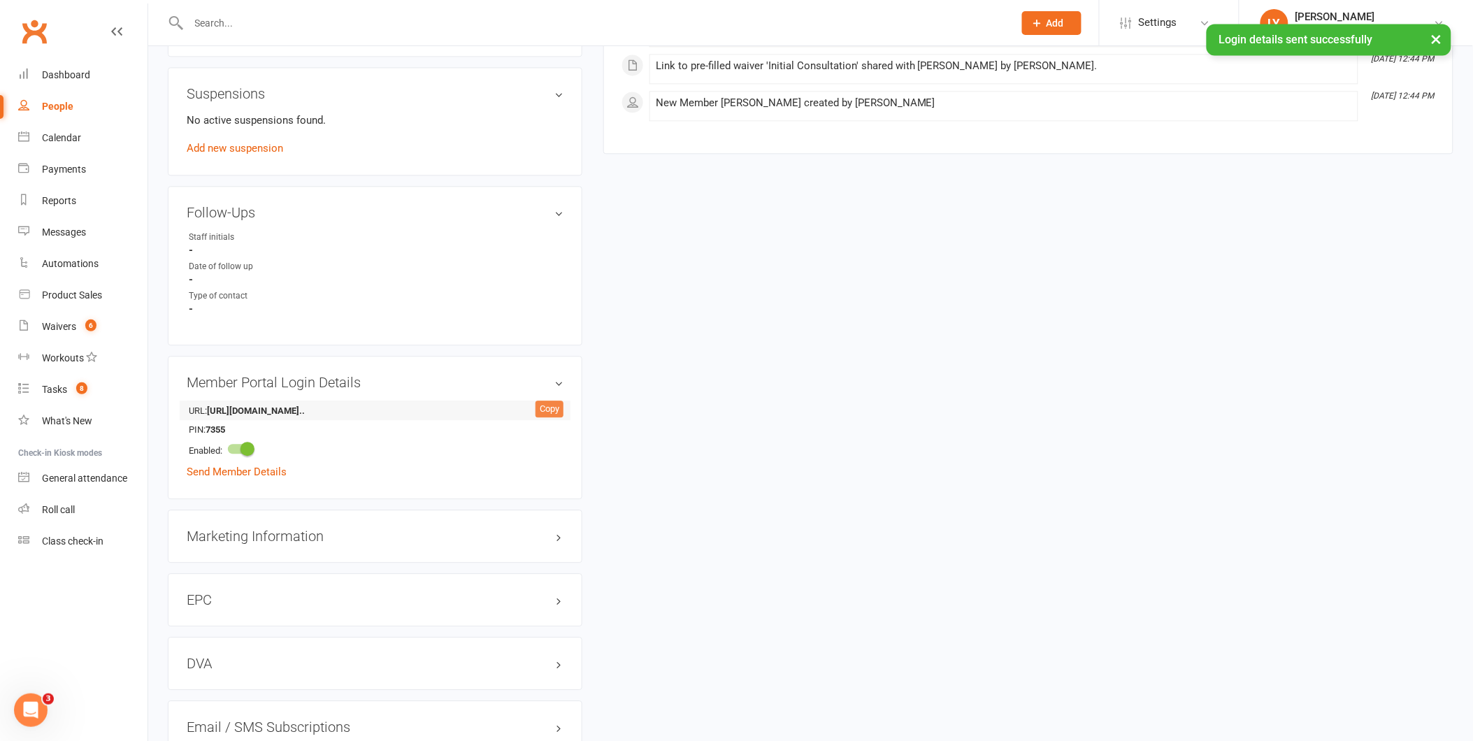
click at [541, 403] on div "Copy" at bounding box center [550, 409] width 28 height 17
click at [215, 430] on strong "7355" at bounding box center [246, 430] width 80 height 15
copy strong "7355"
click at [243, 425] on strong "7355" at bounding box center [246, 430] width 80 height 15
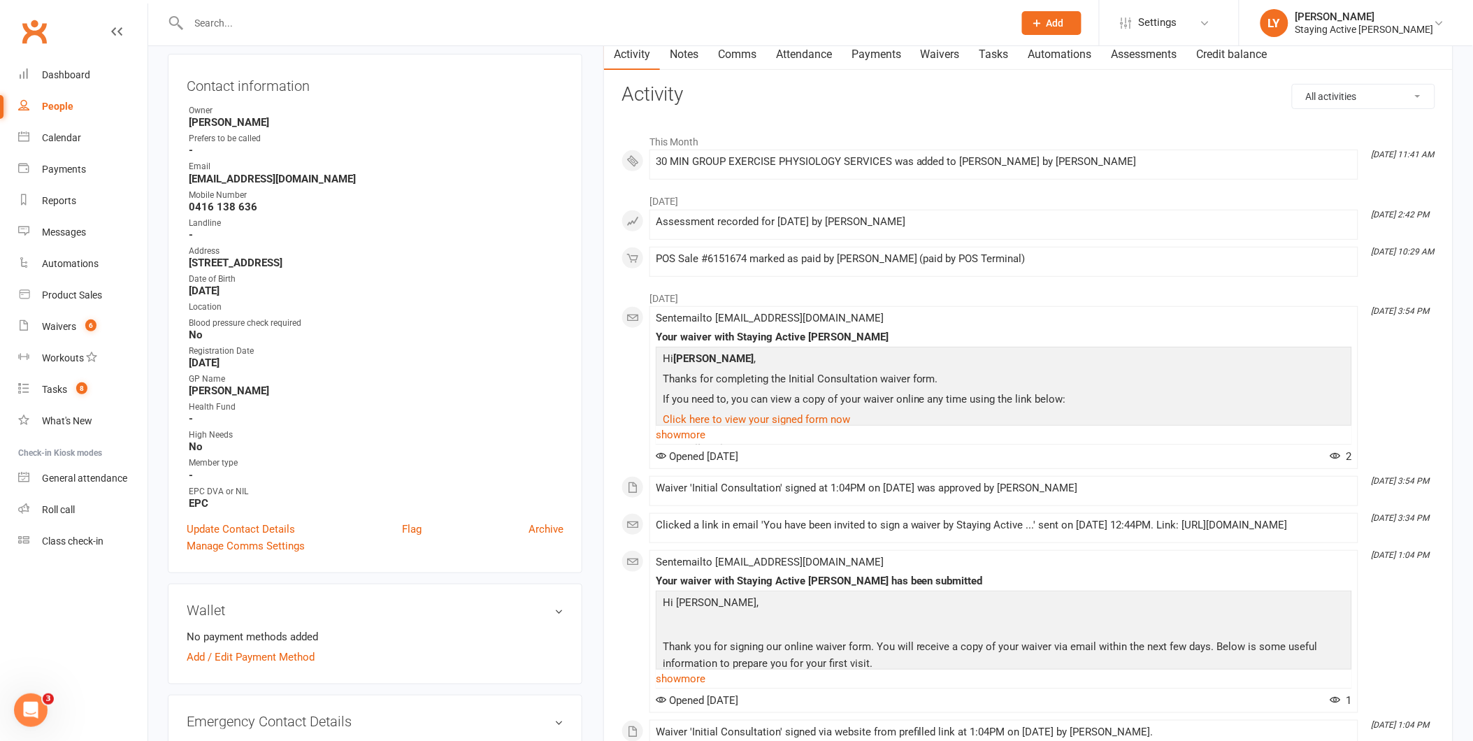
scroll to position [0, 0]
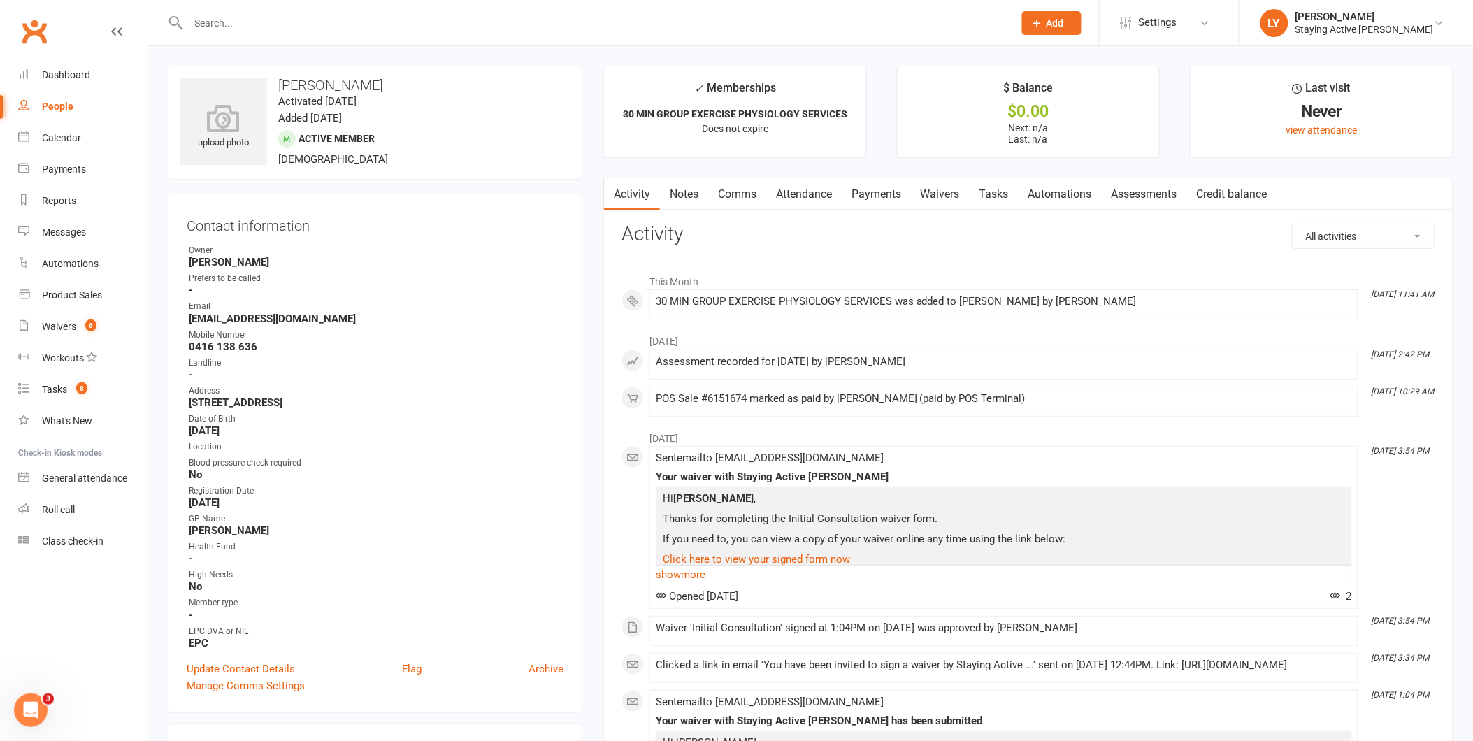
click at [809, 187] on link "Attendance" at bounding box center [804, 194] width 76 height 32
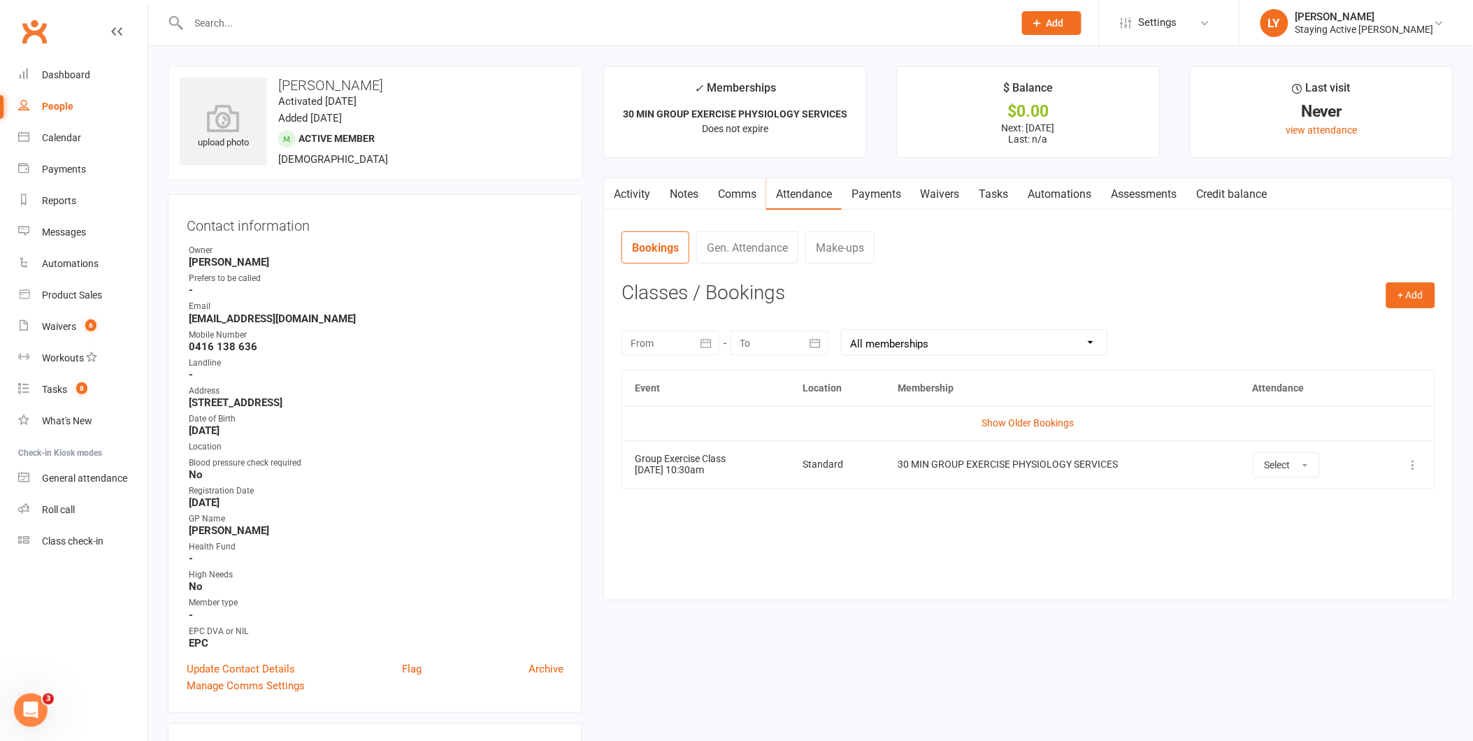
click at [395, 29] on input "text" at bounding box center [594, 23] width 819 height 20
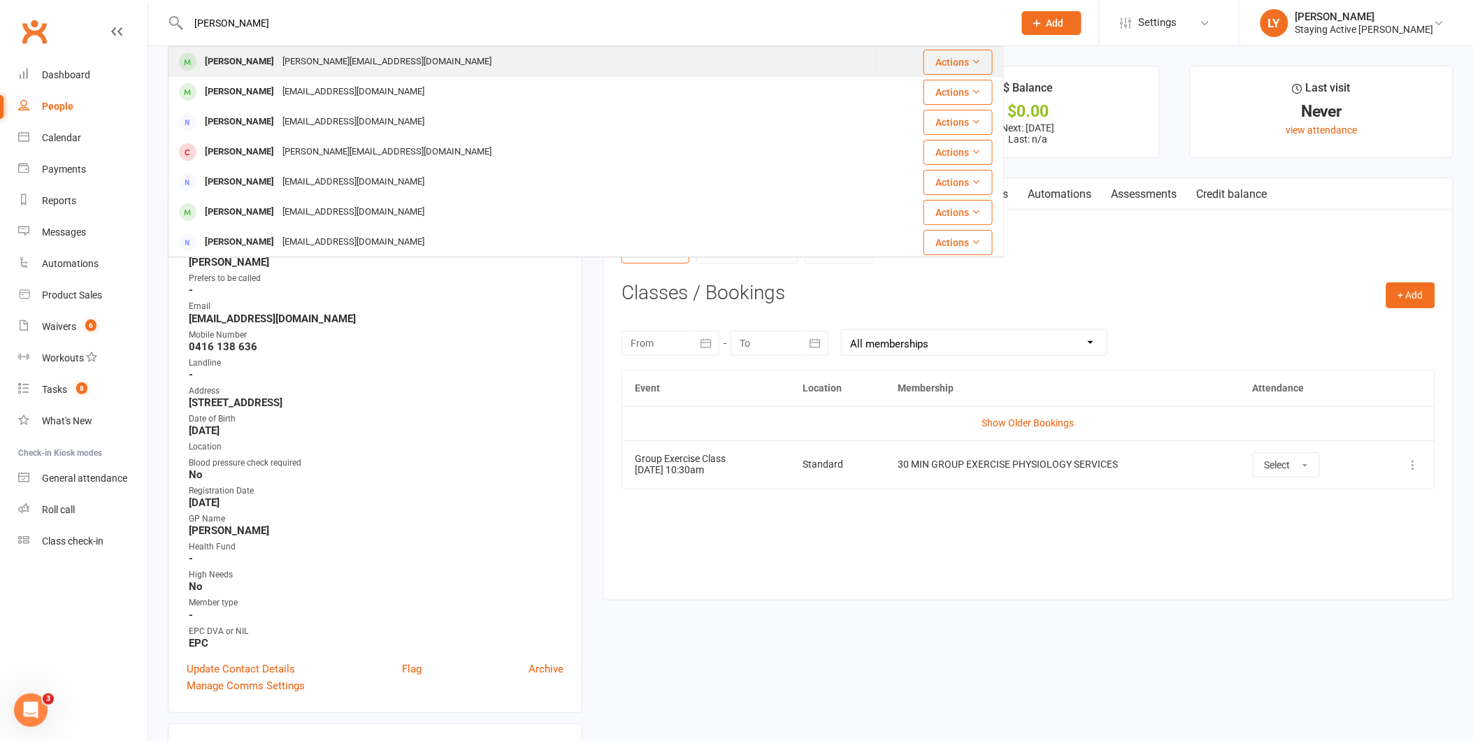
type input "[PERSON_NAME]"
click at [201, 60] on div "[PERSON_NAME]" at bounding box center [240, 62] width 78 height 20
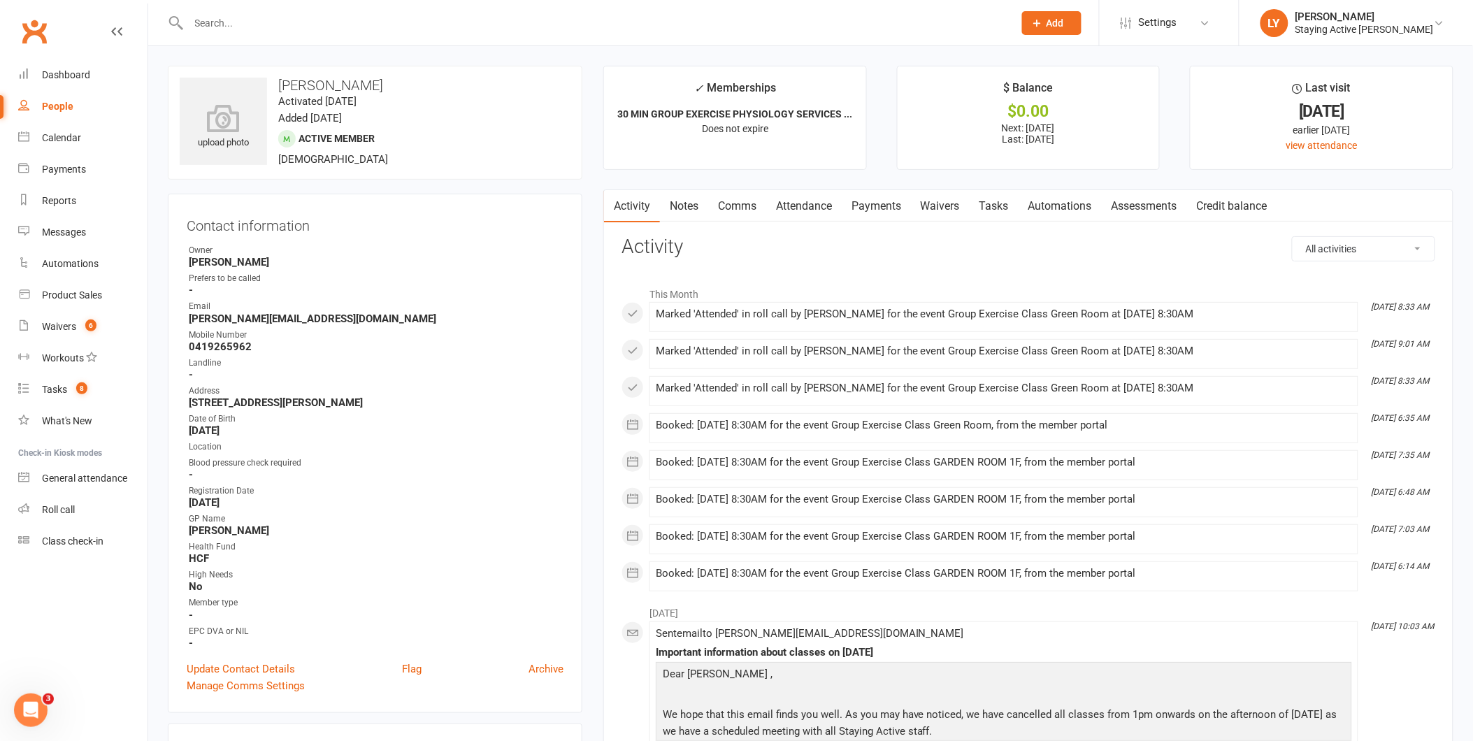
click at [1129, 219] on link "Assessments" at bounding box center [1144, 206] width 85 height 32
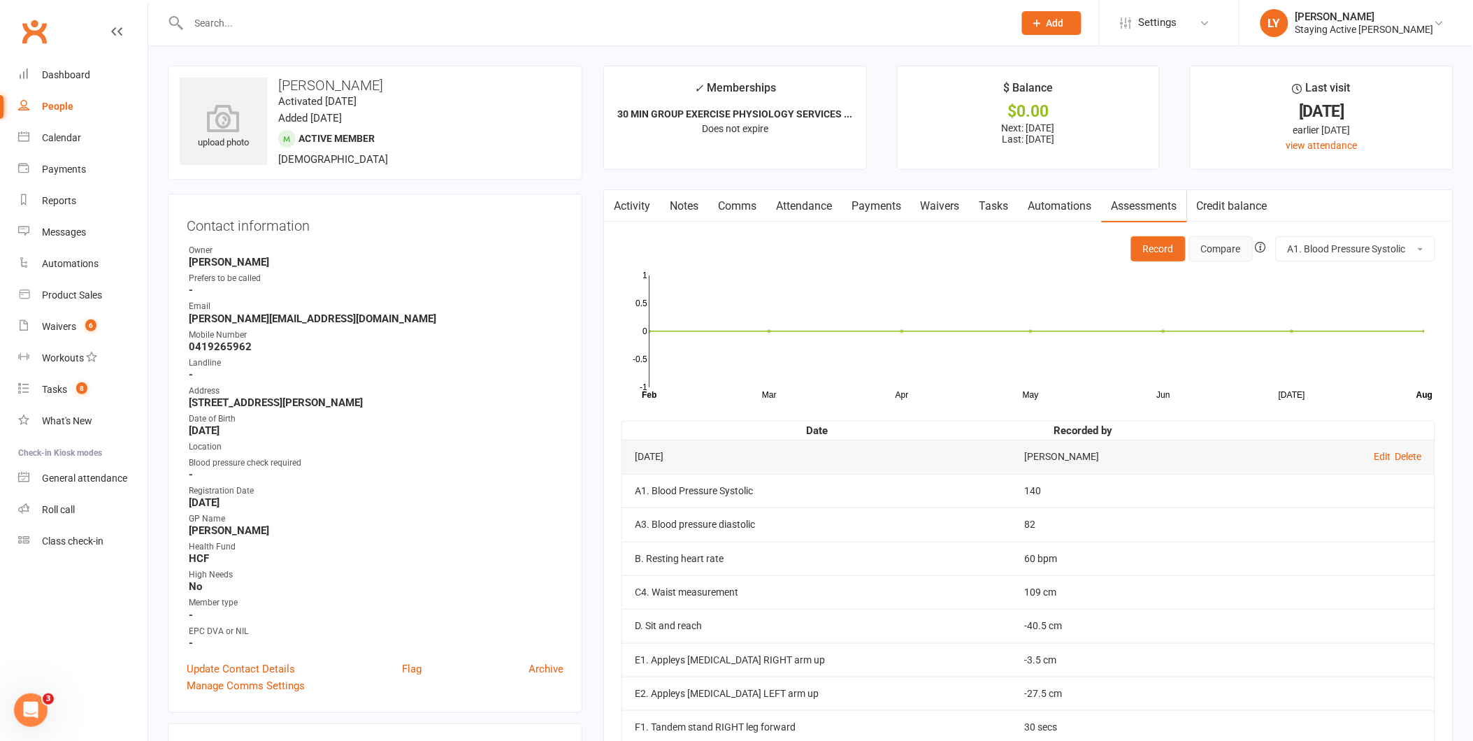
click at [1211, 261] on button "Compare" at bounding box center [1221, 248] width 64 height 25
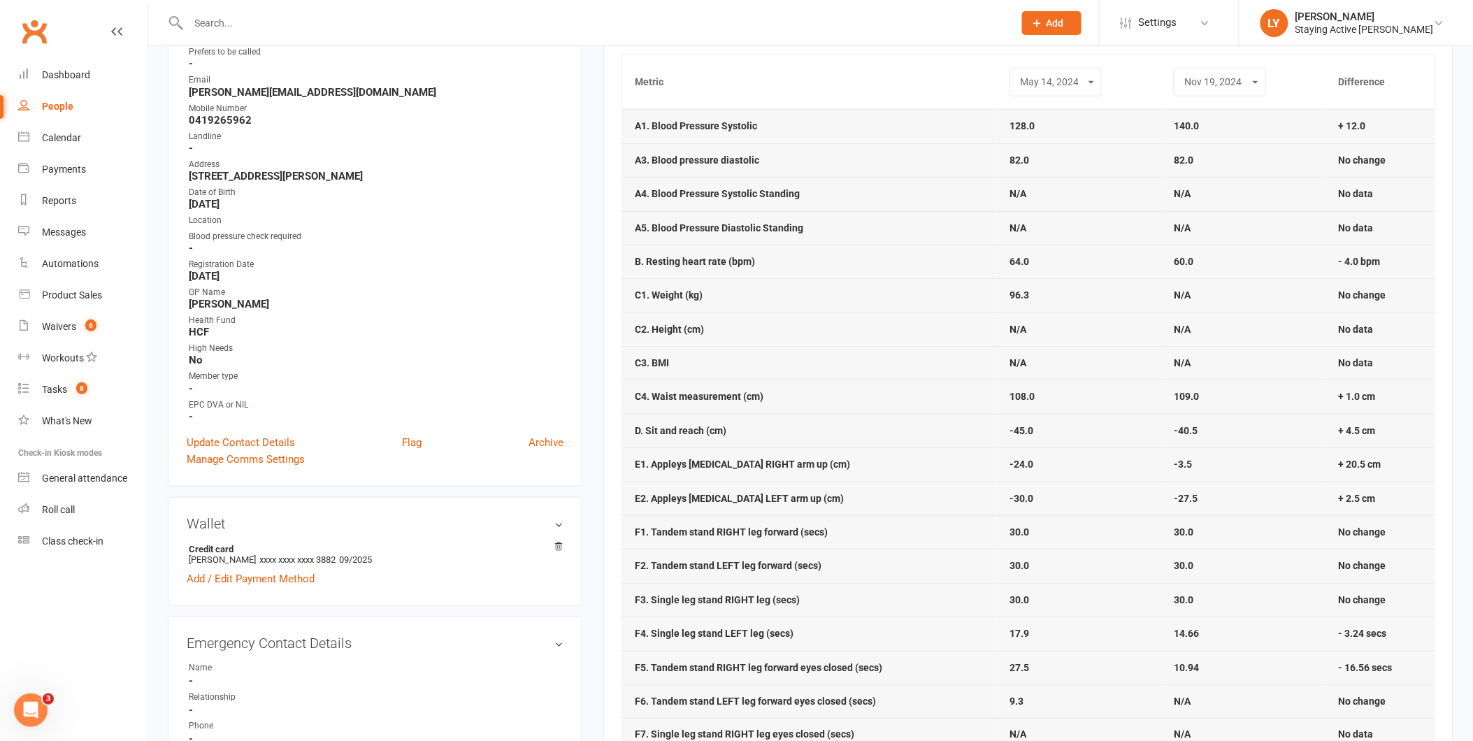
scroll to position [233, 0]
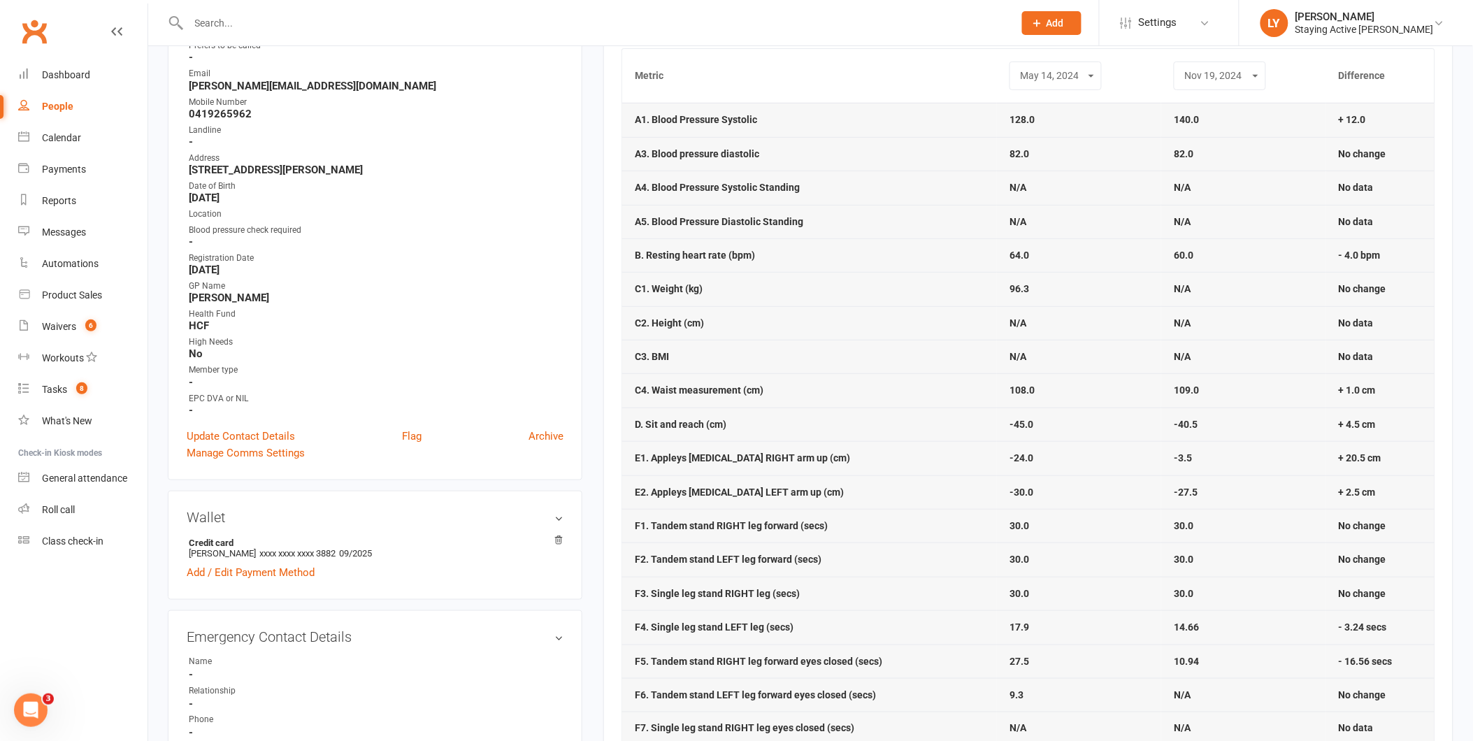
click at [387, 27] on input "text" at bounding box center [594, 23] width 819 height 20
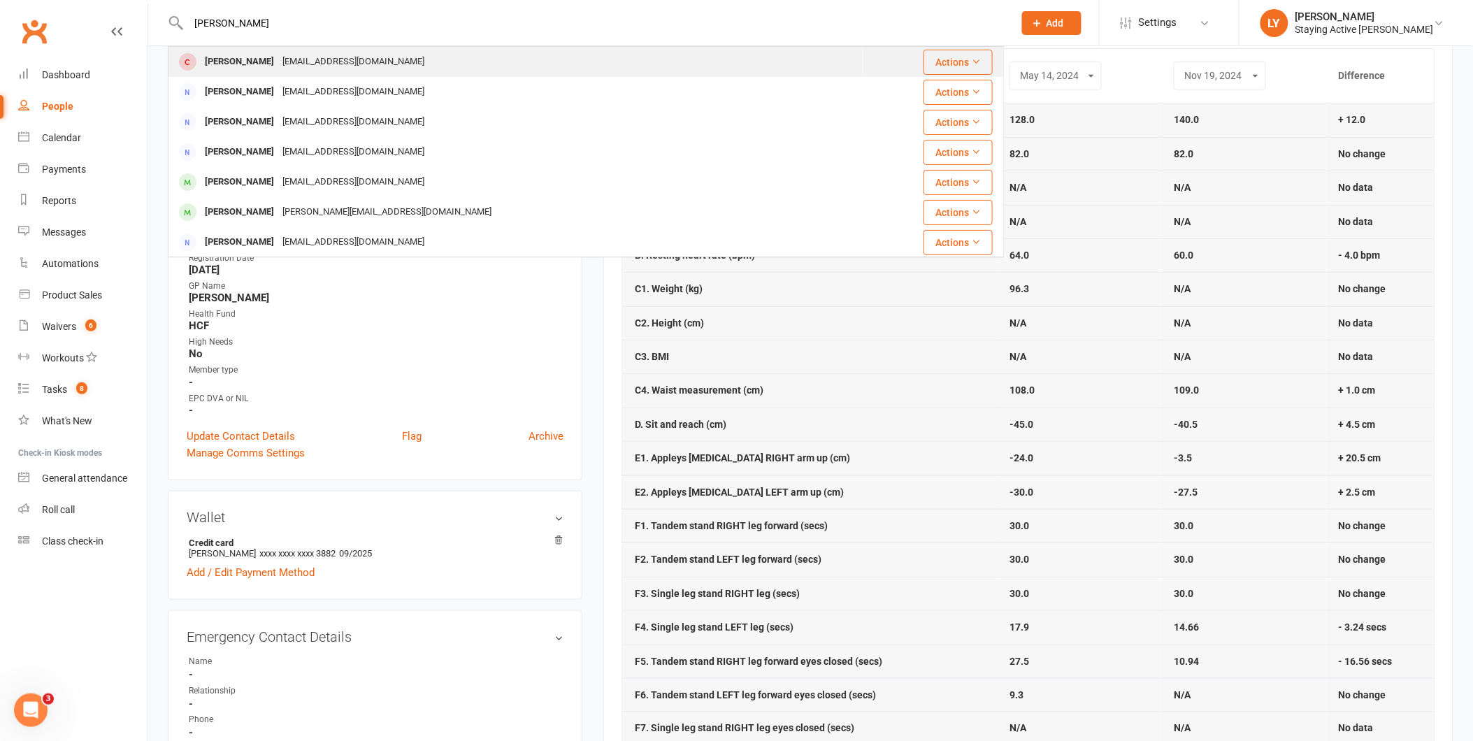
type input "[PERSON_NAME]"
click at [190, 59] on span at bounding box center [187, 61] width 17 height 17
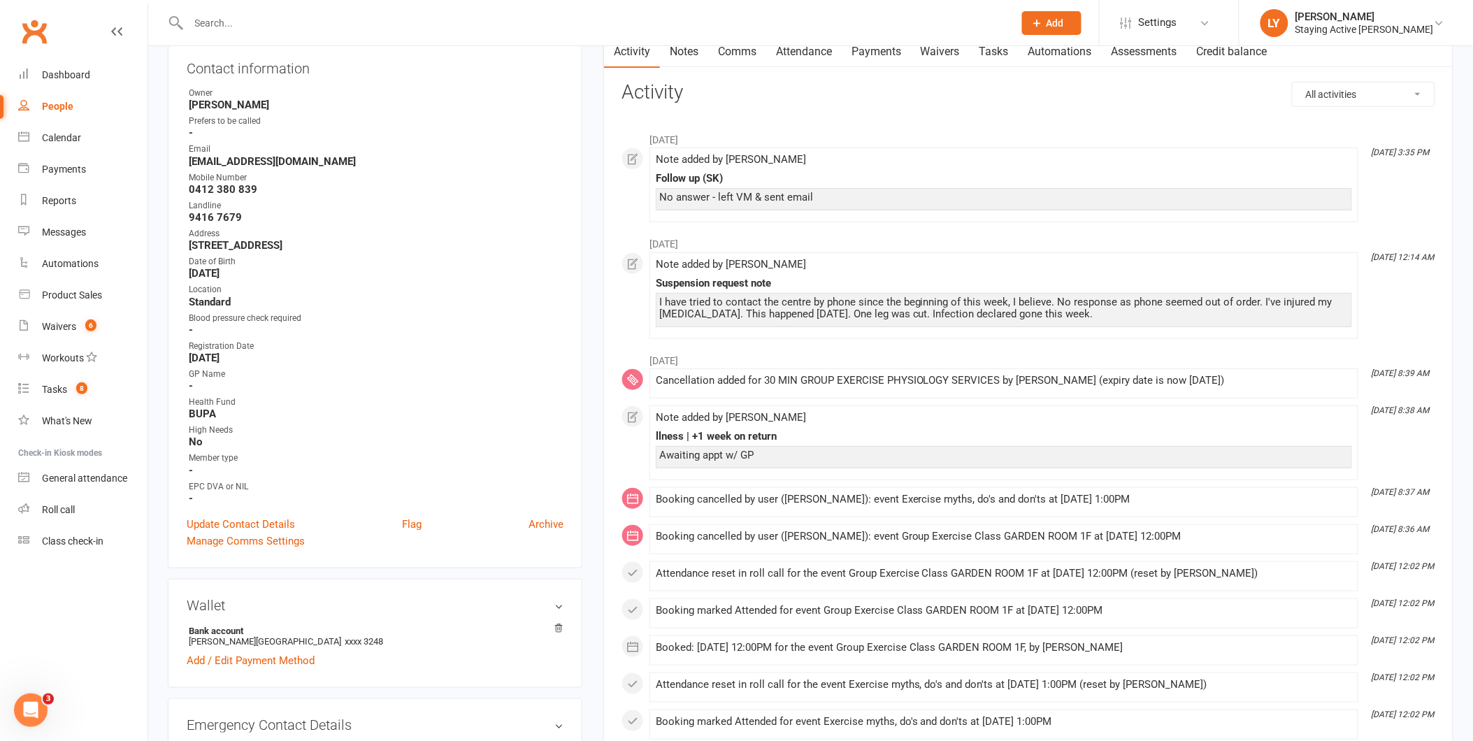
scroll to position [155, 0]
